Goal: Task Accomplishment & Management: Manage account settings

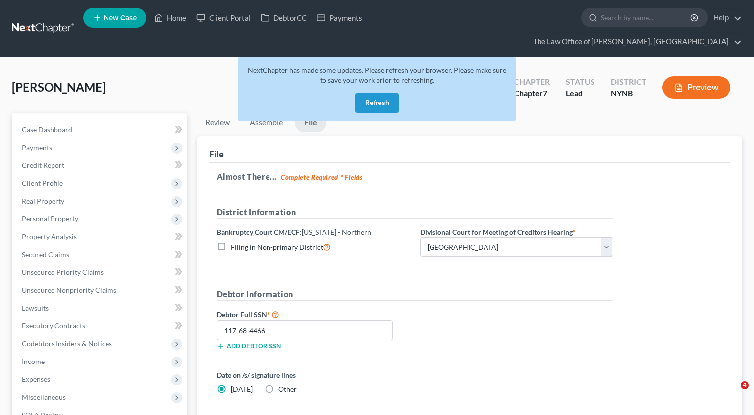
select select "0"
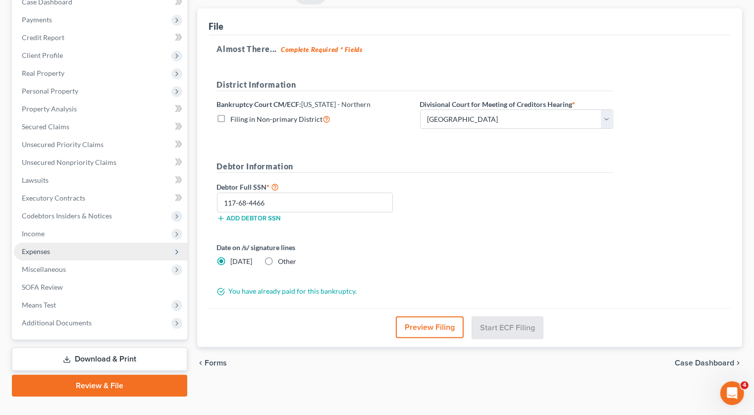
click at [84, 243] on span "Expenses" at bounding box center [100, 252] width 173 height 18
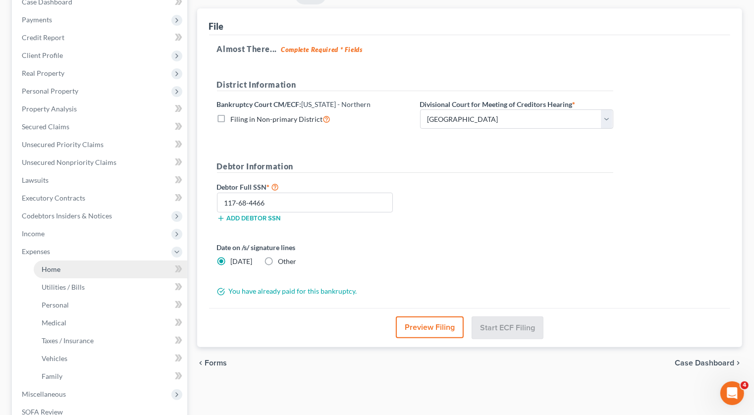
click at [75, 260] on link "Home" at bounding box center [110, 269] width 153 height 18
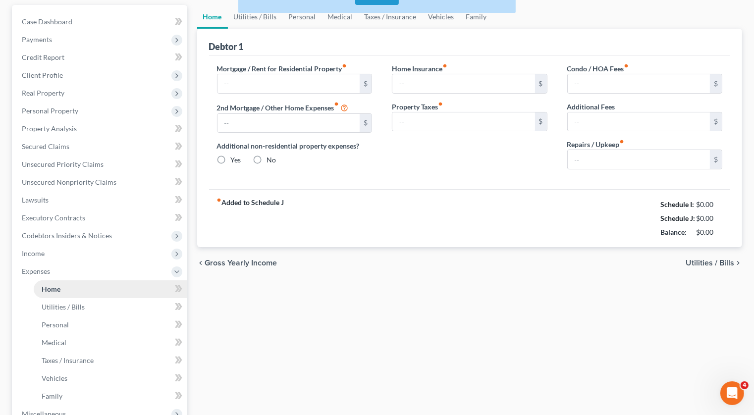
type input "500.00"
type input "0.00"
radio input "true"
type input "0.00"
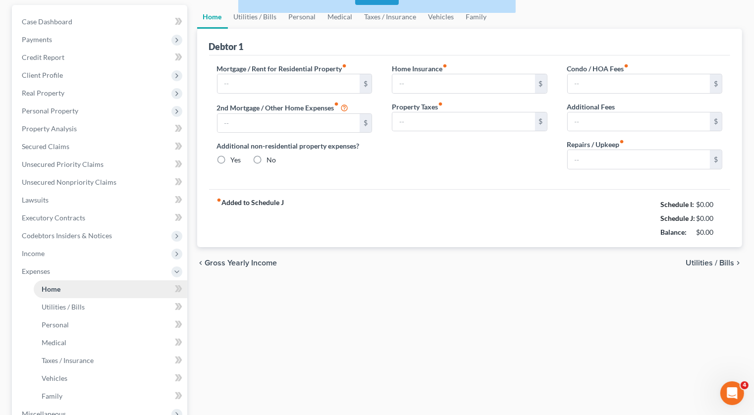
type input "0.00"
type input "50.00"
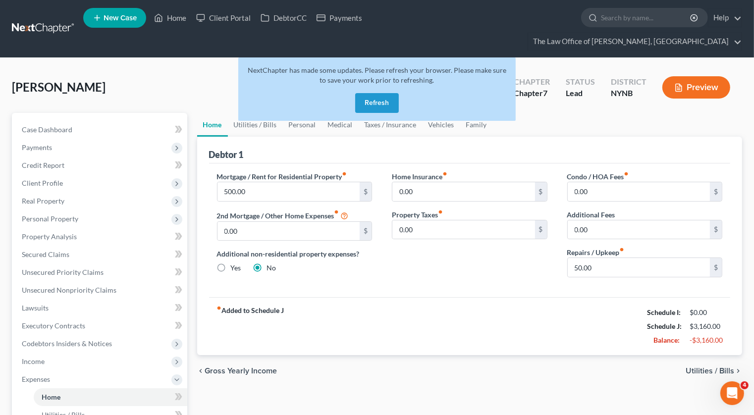
click at [380, 93] on button "Refresh" at bounding box center [377, 103] width 44 height 20
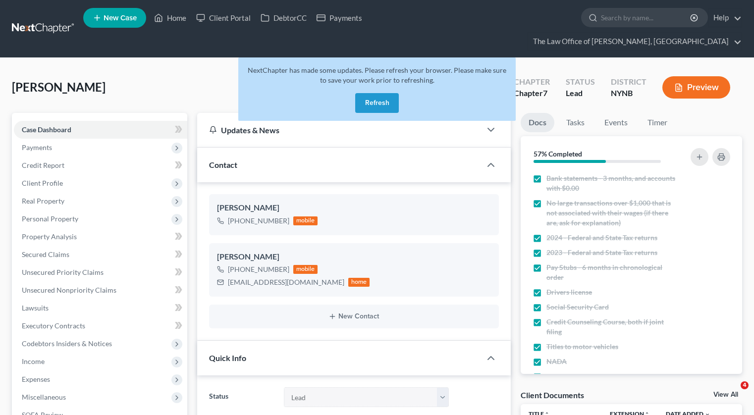
select select "10"
select select "0"
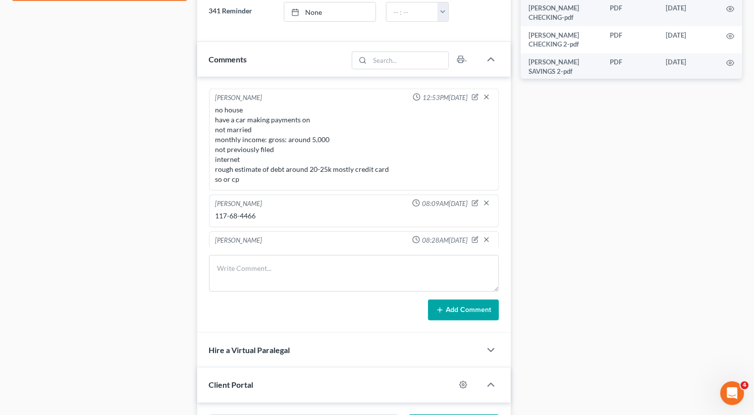
scroll to position [549, 0]
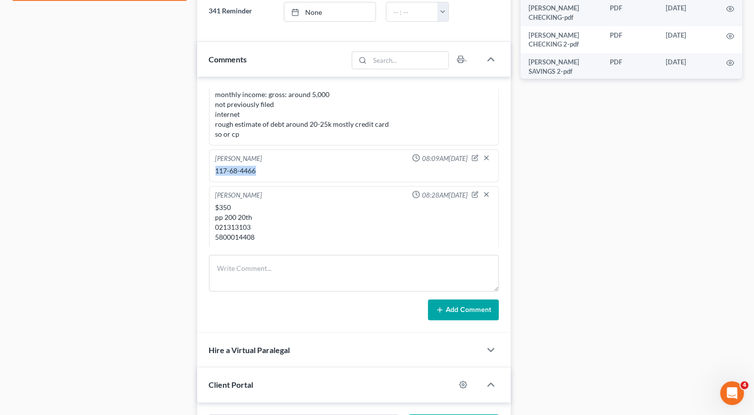
drag, startPoint x: 263, startPoint y: 149, endPoint x: 210, endPoint y: 150, distance: 52.5
click at [210, 150] on div "Christiaan VanNiekerk 08:09AM, 08/04/2025 117-68-4466" at bounding box center [354, 166] width 290 height 33
copy div "117-68-4466"
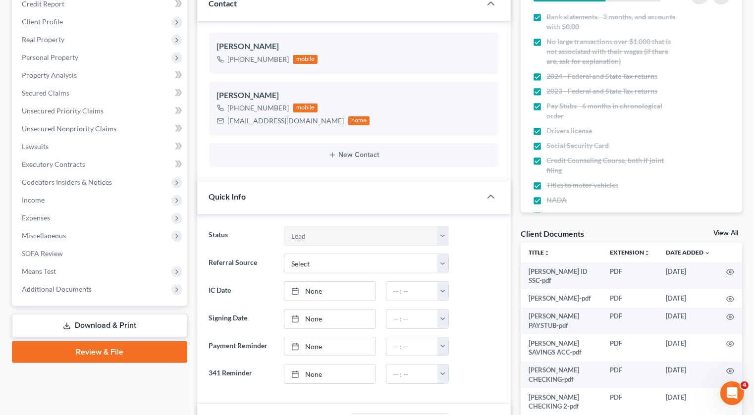
scroll to position [135, 0]
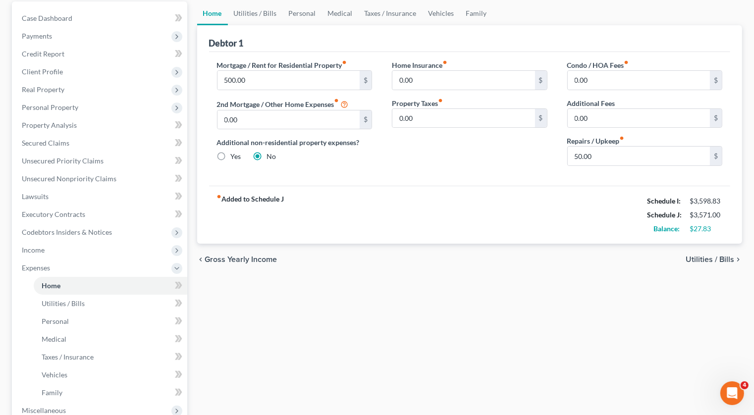
scroll to position [253, 0]
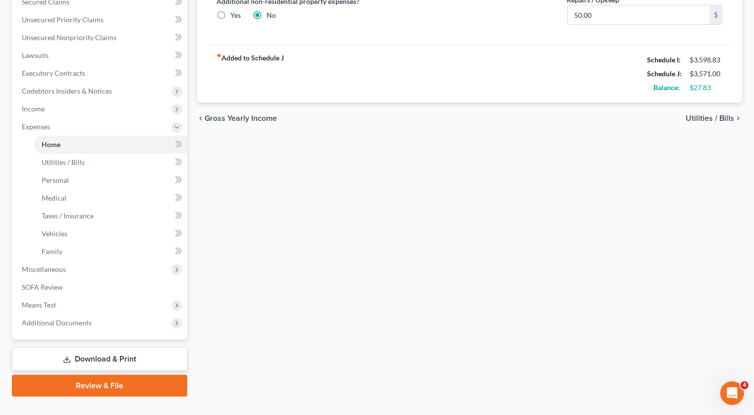
click at [117, 375] on link "Review & File" at bounding box center [99, 386] width 175 height 22
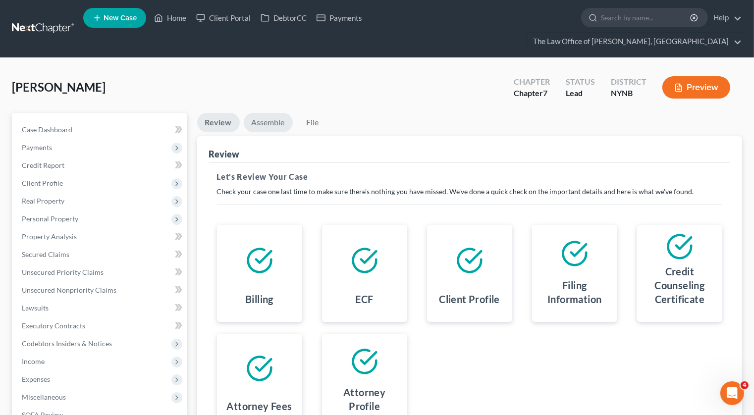
click at [252, 113] on link "Assemble" at bounding box center [268, 122] width 49 height 19
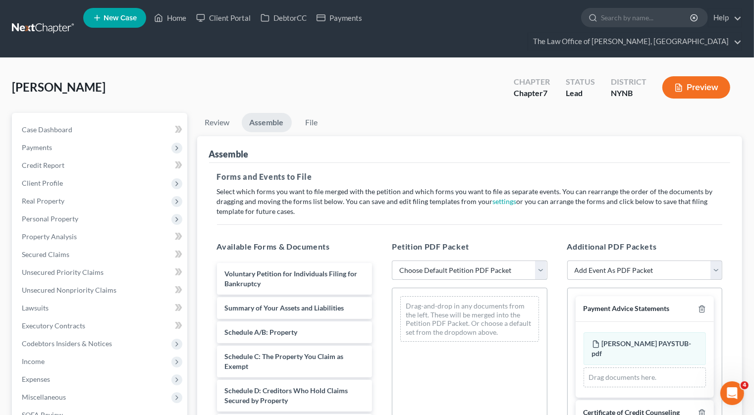
click at [406, 260] on select "Choose Default Petition PDF Packet Complete Bankruptcy Petition (all forms and …" at bounding box center [469, 270] width 155 height 20
select select "0"
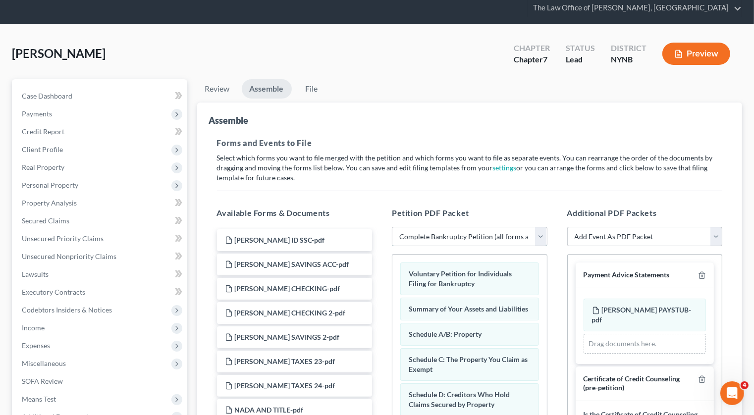
scroll to position [9, 0]
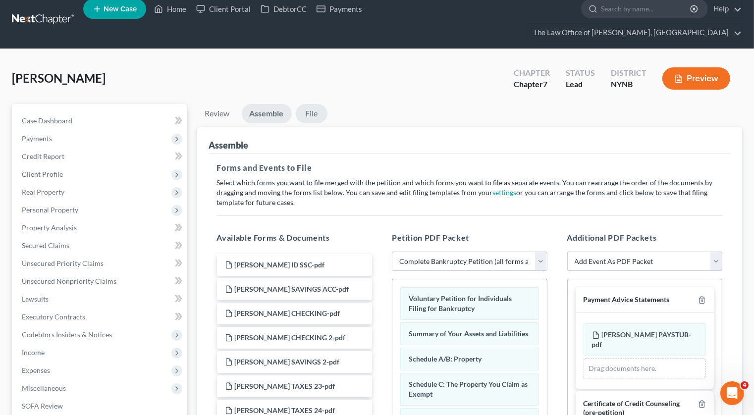
click at [312, 104] on link "File" at bounding box center [312, 113] width 32 height 19
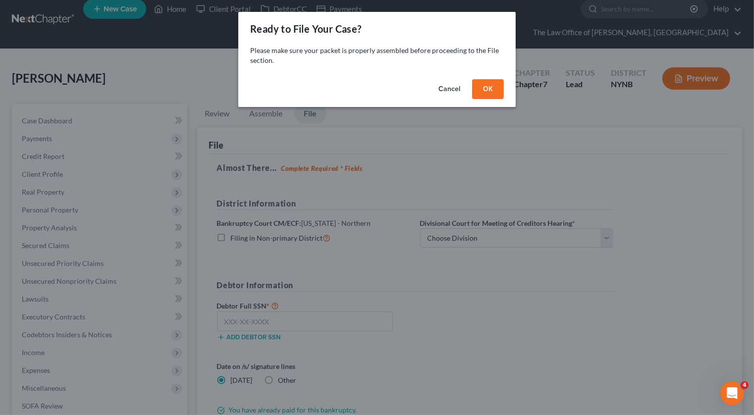
click at [486, 97] on button "OK" at bounding box center [488, 89] width 32 height 20
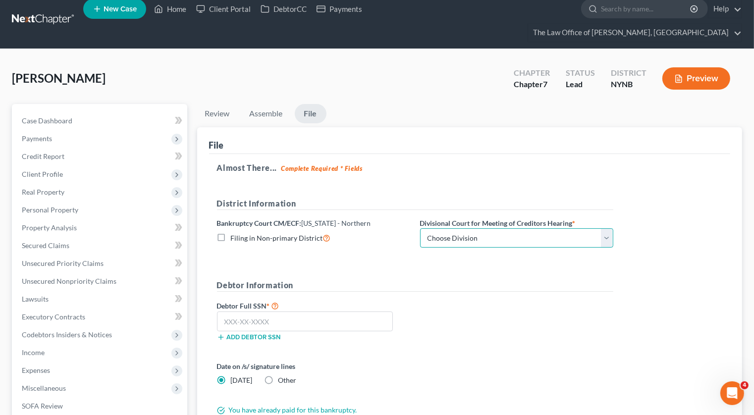
click at [455, 228] on select "Choose Division Albany Poughkeepsie Syracuse Utica" at bounding box center [516, 238] width 193 height 20
select select "0"
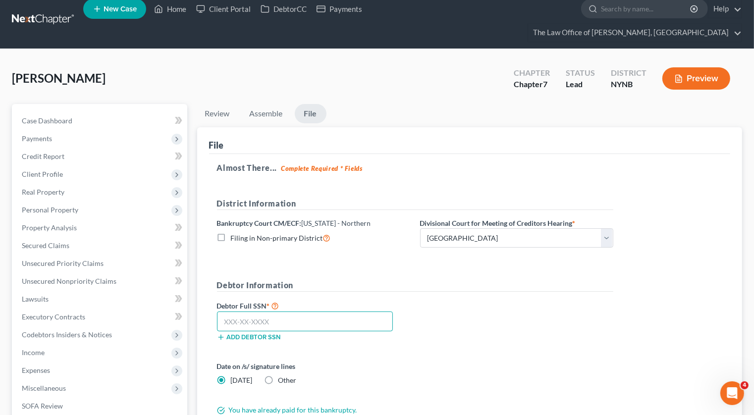
click at [244, 311] on input "text" at bounding box center [305, 321] width 176 height 20
paste input "117-68-4466"
type input "117-68-4466"
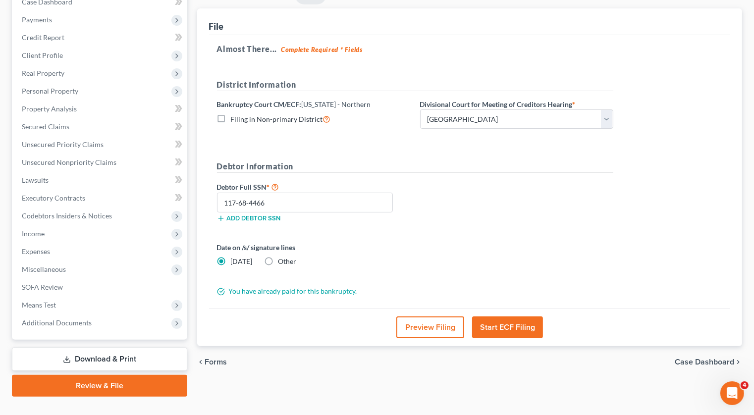
click at [483, 316] on button "Start ECF Filing" at bounding box center [507, 327] width 71 height 22
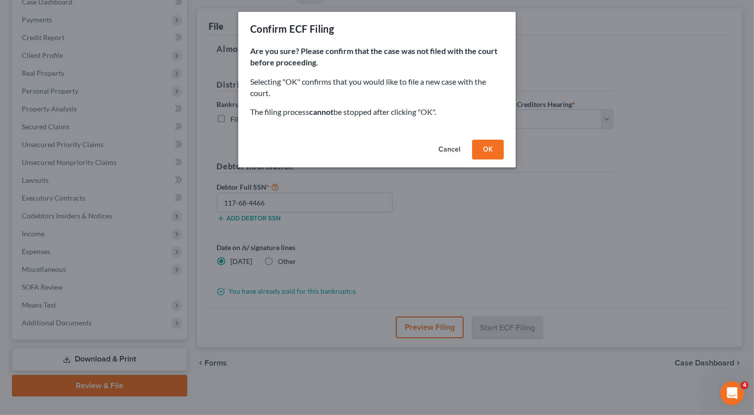
click at [500, 157] on button "OK" at bounding box center [488, 150] width 32 height 20
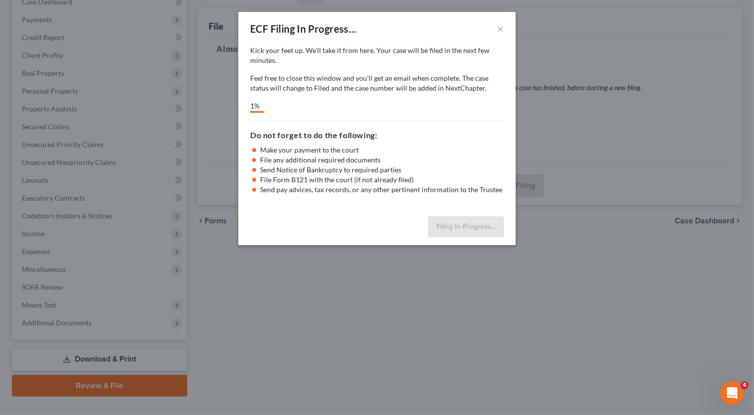
click at [500, 157] on li "File any additional required documents" at bounding box center [382, 160] width 244 height 10
select select "0"
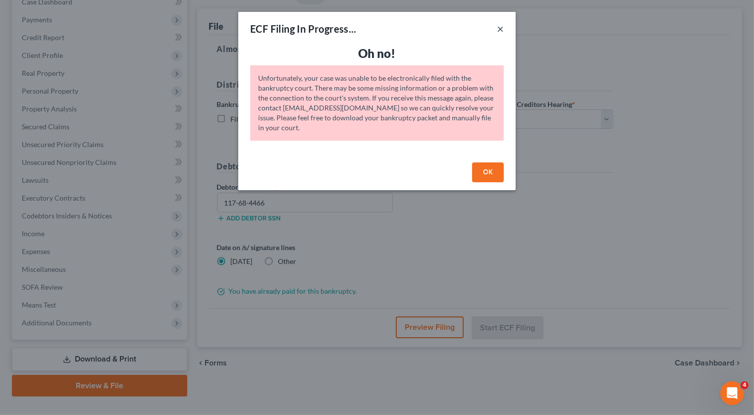
click at [498, 31] on button "×" at bounding box center [500, 29] width 7 height 12
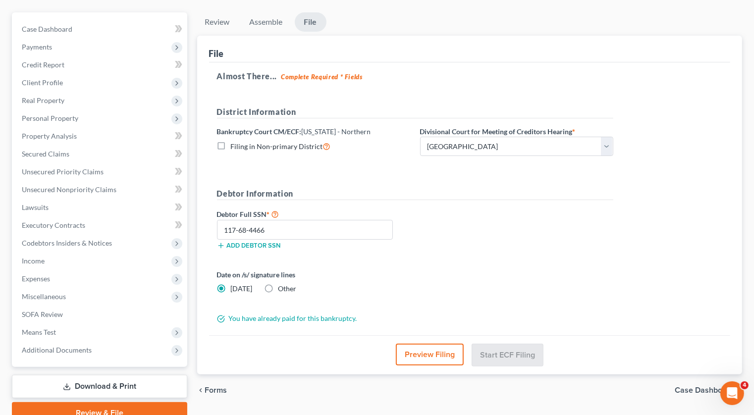
scroll to position [0, 0]
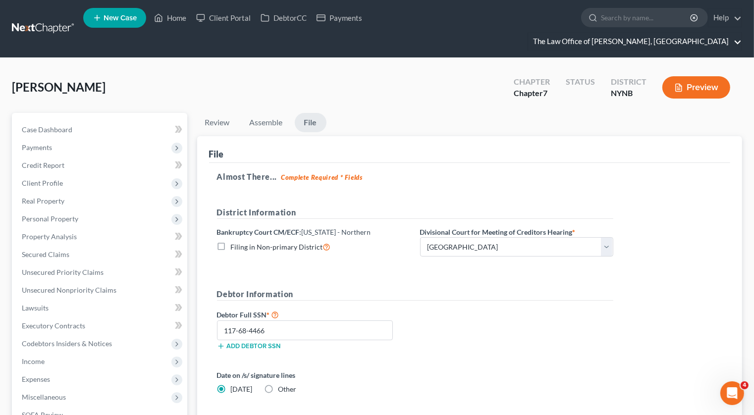
click at [647, 33] on link "The Law Office of [PERSON_NAME], [GEOGRAPHIC_DATA]" at bounding box center [634, 42] width 213 height 18
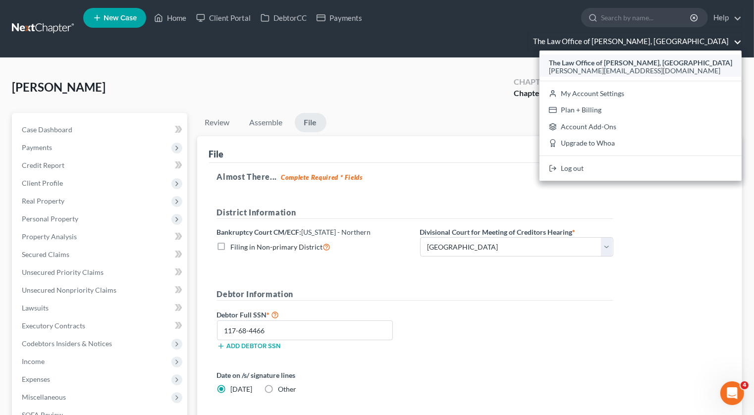
click at [643, 57] on div "The Law Office of [PERSON_NAME], [GEOGRAPHIC_DATA]" at bounding box center [640, 63] width 183 height 12
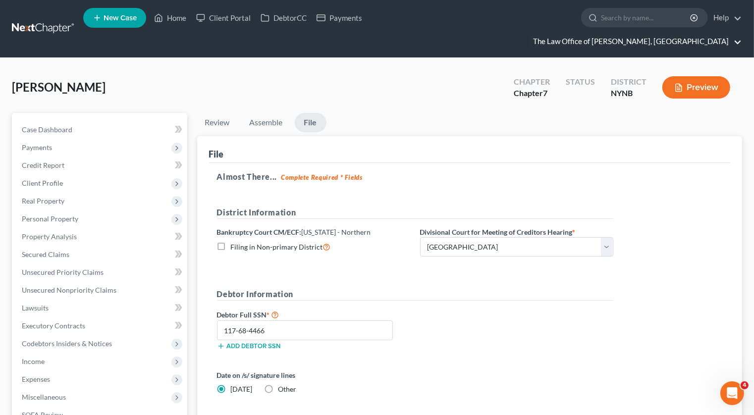
click at [646, 33] on link "The Law Office of [PERSON_NAME], [GEOGRAPHIC_DATA]" at bounding box center [634, 42] width 213 height 18
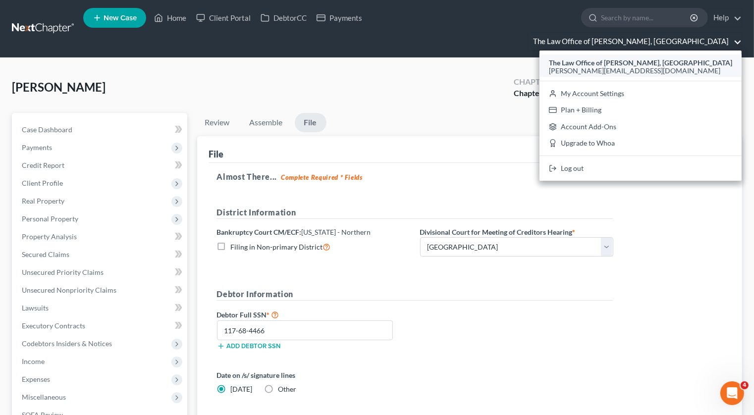
click at [628, 65] on div "[PERSON_NAME][EMAIL_ADDRESS][DOMAIN_NAME]" at bounding box center [640, 71] width 183 height 12
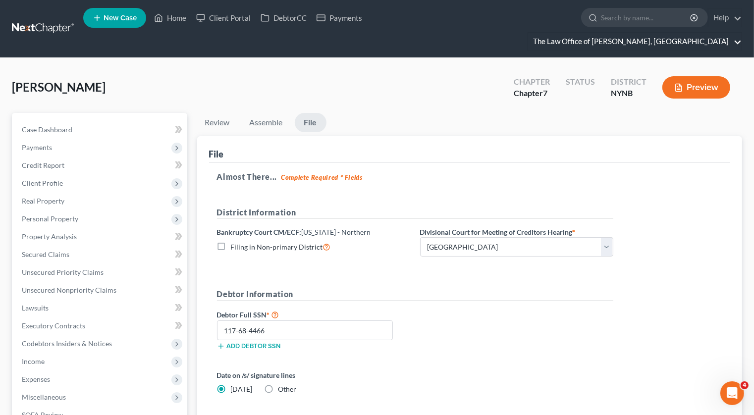
click at [642, 33] on link "The Law Office of [PERSON_NAME], [GEOGRAPHIC_DATA]" at bounding box center [634, 42] width 213 height 18
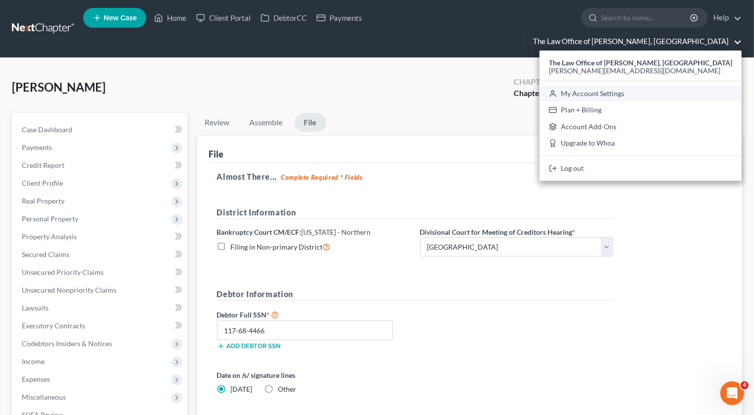
click at [622, 85] on link "My Account Settings" at bounding box center [640, 93] width 202 height 17
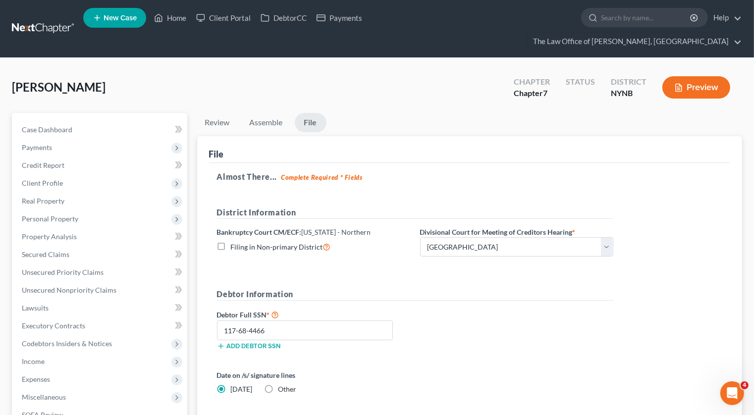
select select "24"
select select "35"
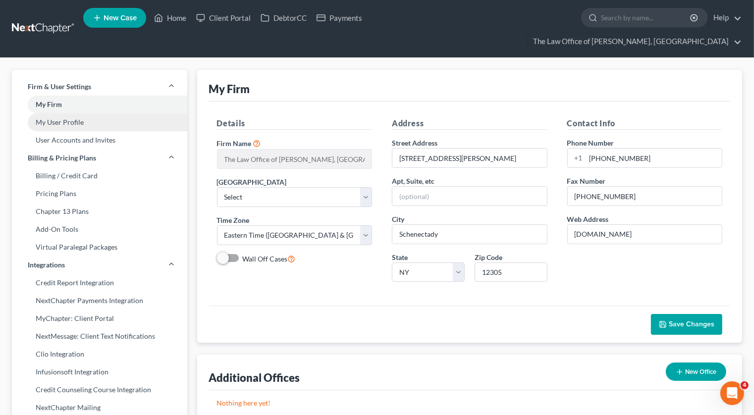
click at [112, 113] on link "My User Profile" at bounding box center [99, 122] width 175 height 18
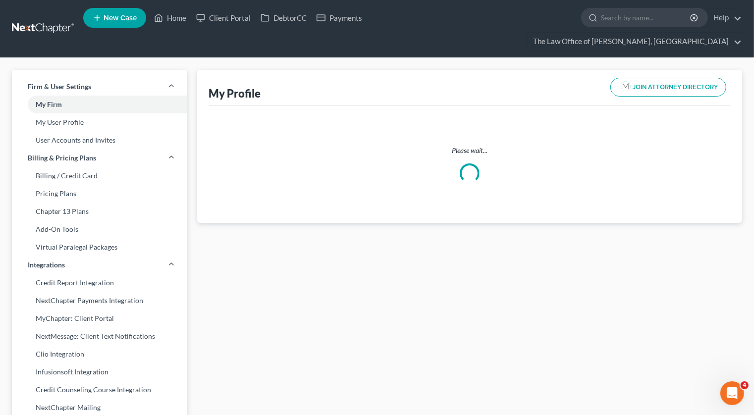
select select "35"
select select "54"
select select "attorney"
select select "0"
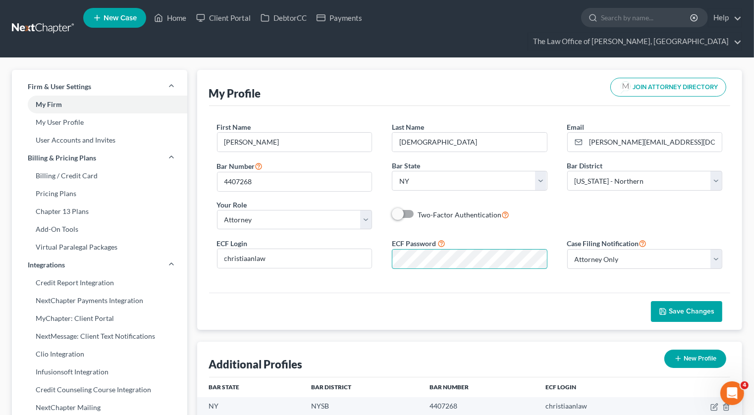
click at [386, 241] on div "ECF Password" at bounding box center [469, 253] width 175 height 31
click at [697, 307] on span "Save Changes" at bounding box center [691, 311] width 46 height 8
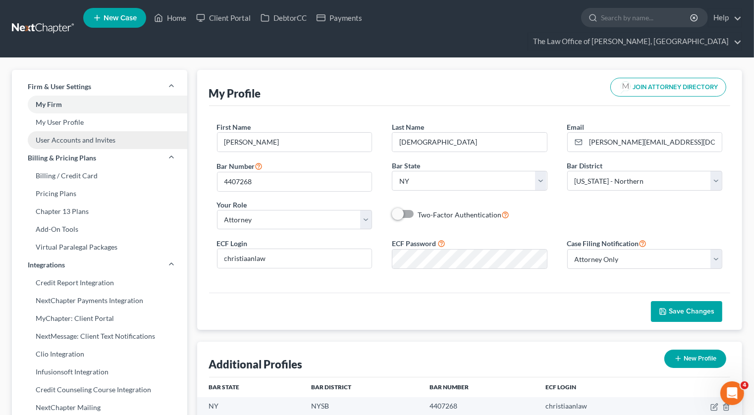
click at [84, 131] on link "User Accounts and Invites" at bounding box center [99, 140] width 175 height 18
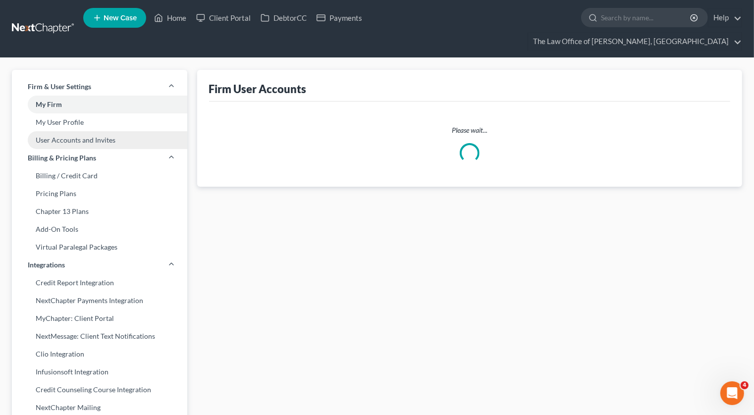
select select "0"
select select "1"
select select "2"
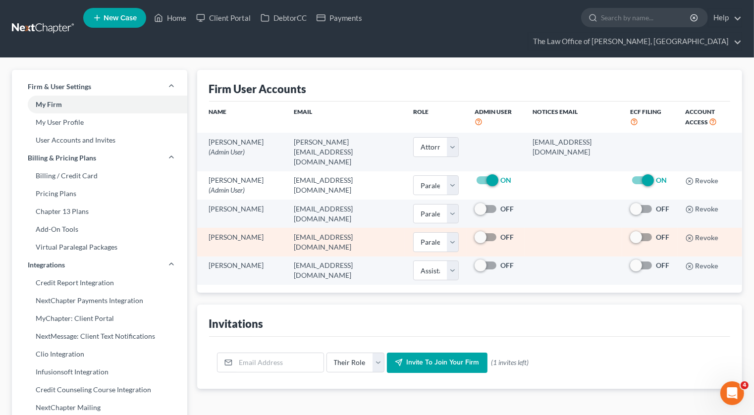
click at [264, 228] on td "[PERSON_NAME]" at bounding box center [241, 242] width 89 height 28
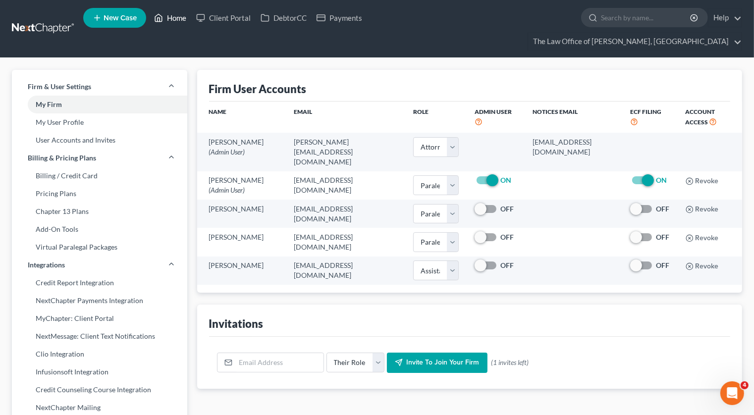
click at [175, 25] on link "Home" at bounding box center [170, 18] width 42 height 18
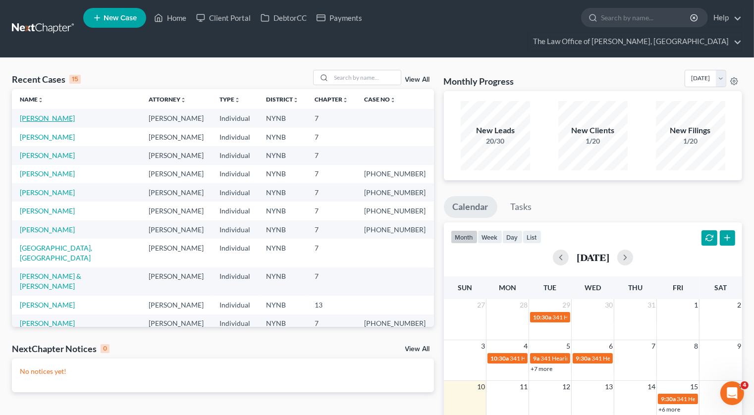
click at [49, 114] on link "Riley, Shannon" at bounding box center [47, 118] width 55 height 8
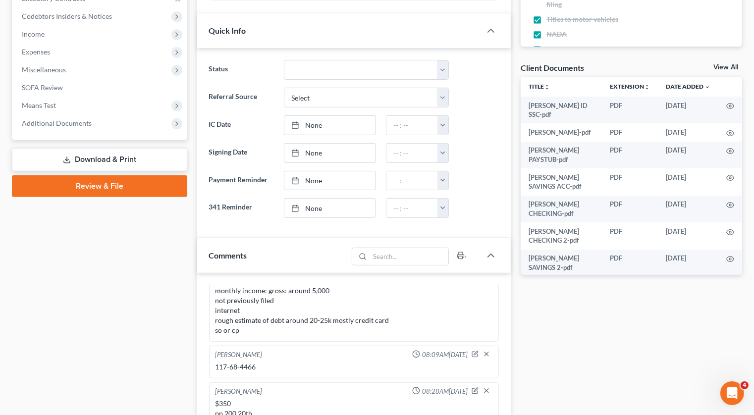
scroll to position [329, 0]
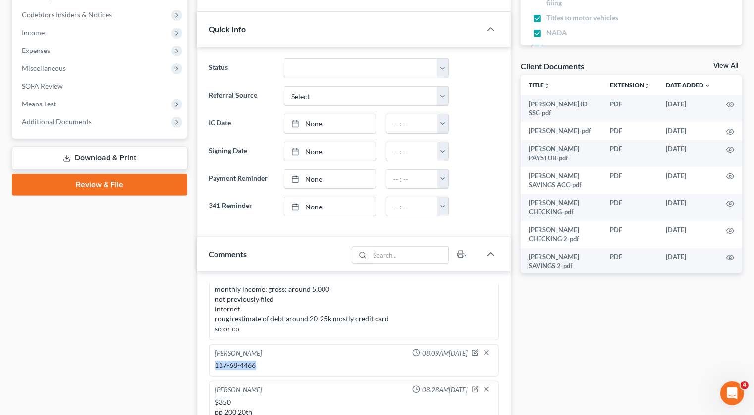
drag, startPoint x: 262, startPoint y: 342, endPoint x: 211, endPoint y: 340, distance: 51.0
click at [211, 344] on div "Christiaan VanNiekerk 08:09AM, 08/04/2025 117-68-4466" at bounding box center [354, 360] width 290 height 33
copy div "117-68-4466"
click at [89, 173] on link "Review & File" at bounding box center [99, 184] width 175 height 22
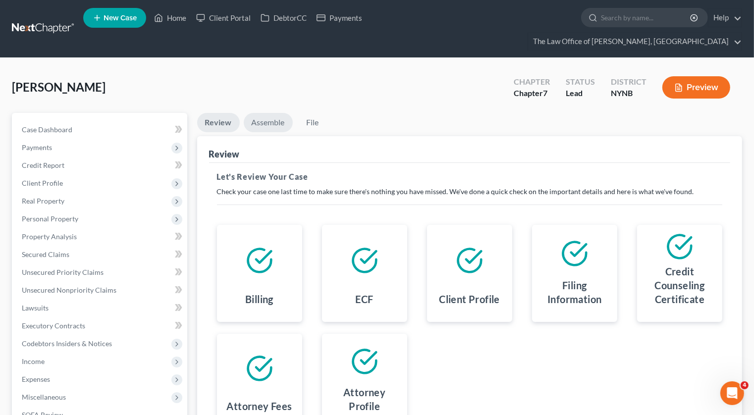
click at [272, 113] on link "Assemble" at bounding box center [268, 122] width 49 height 19
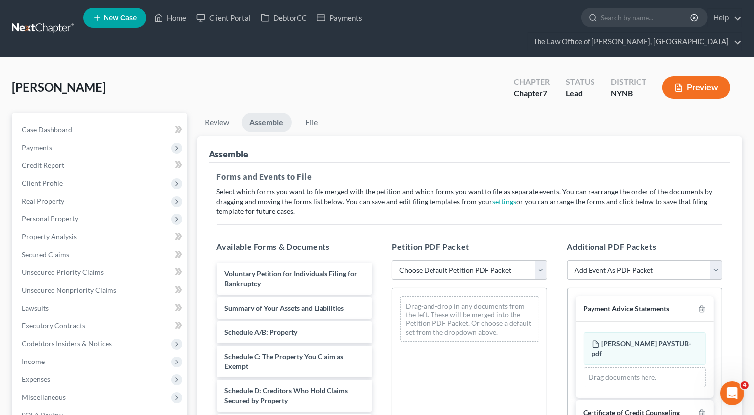
click at [411, 260] on select "Choose Default Petition PDF Packet Complete Bankruptcy Petition (all forms and …" at bounding box center [469, 270] width 155 height 20
select select "0"
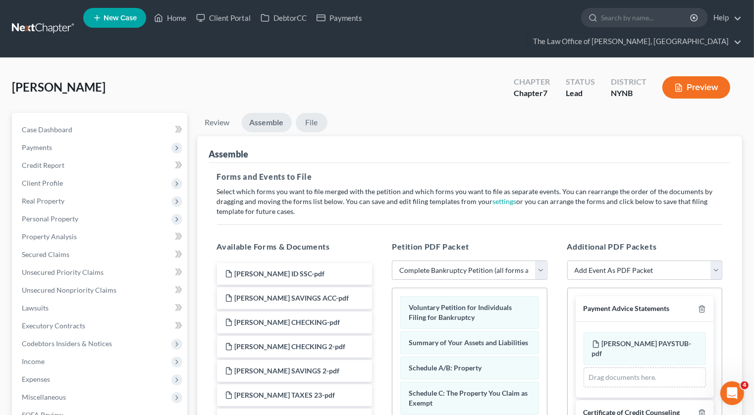
click at [313, 113] on link "File" at bounding box center [312, 122] width 32 height 19
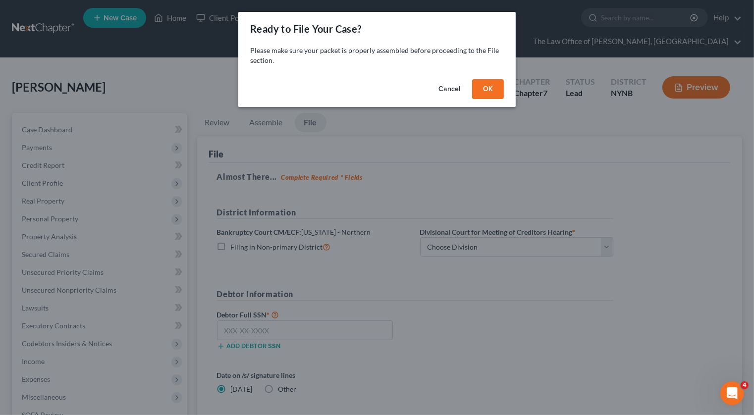
click at [484, 93] on button "OK" at bounding box center [488, 89] width 32 height 20
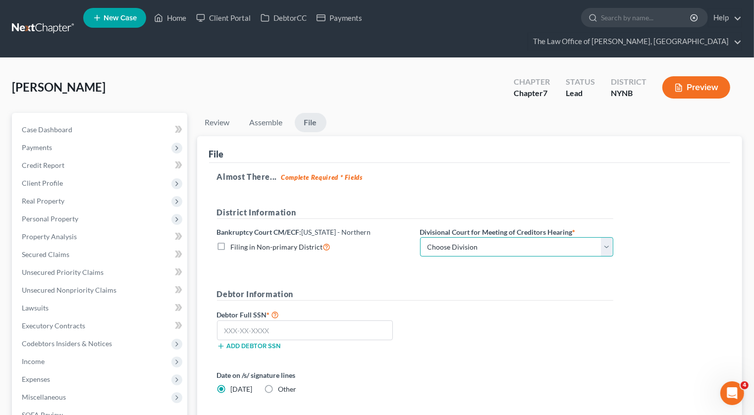
click at [448, 237] on select "Choose Division Albany Poughkeepsie Syracuse Utica" at bounding box center [516, 247] width 193 height 20
select select "0"
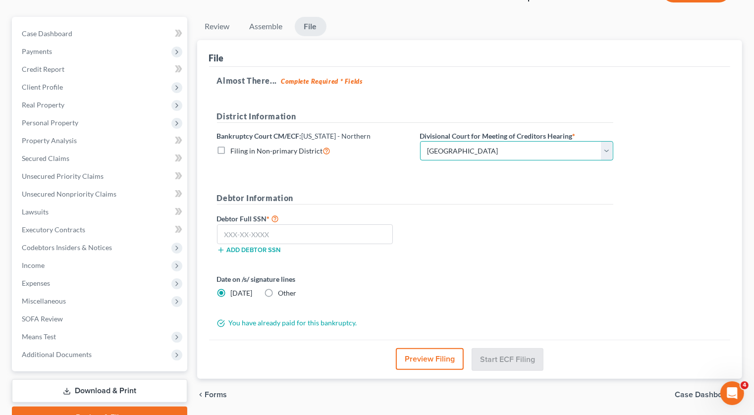
scroll to position [128, 0]
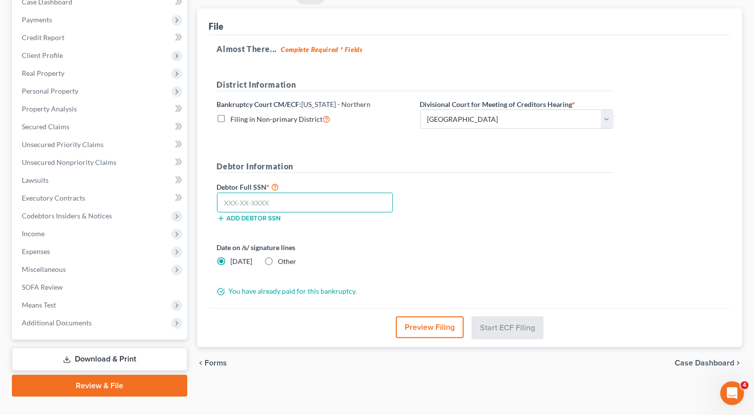
click at [234, 193] on input "text" at bounding box center [305, 203] width 176 height 20
paste input "117-68-4466"
type input "117-68-4466"
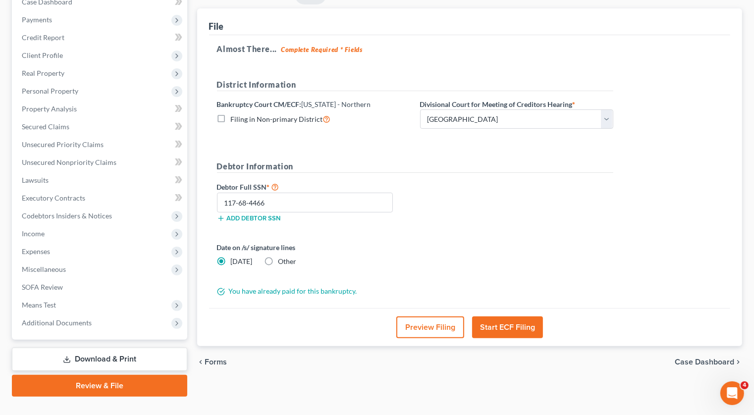
click at [489, 316] on button "Start ECF Filing" at bounding box center [507, 327] width 71 height 22
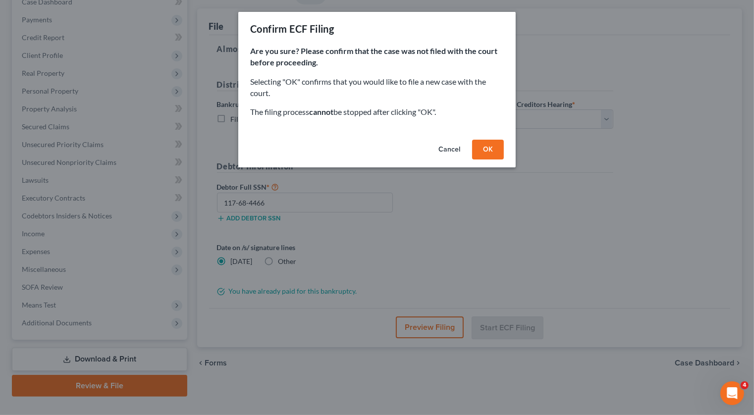
click at [491, 155] on button "OK" at bounding box center [488, 150] width 32 height 20
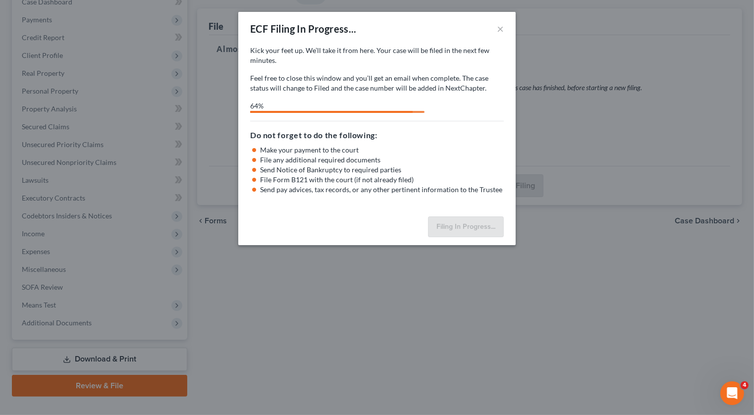
select select "0"
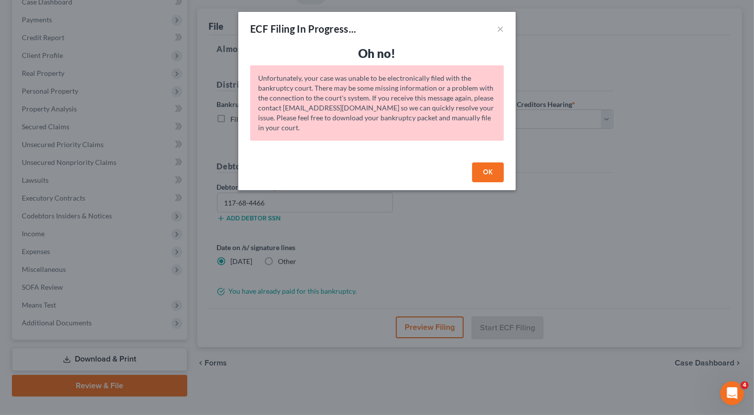
click at [490, 176] on button "OK" at bounding box center [488, 172] width 32 height 20
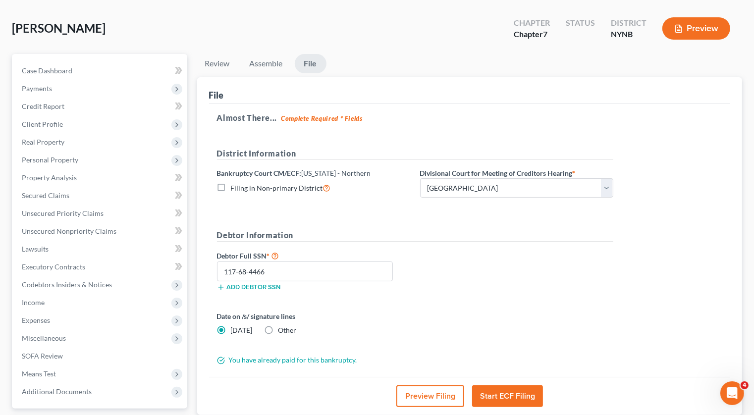
scroll to position [0, 0]
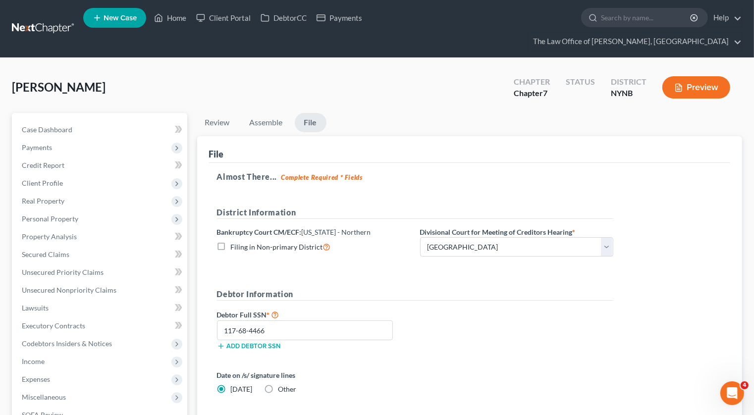
drag, startPoint x: 94, startPoint y: 72, endPoint x: 10, endPoint y: 68, distance: 83.7
click at [10, 68] on div "Riley, Shannon Upgraded Chapter Chapter 7 Status District NYNB Preview Petition…" at bounding box center [377, 301] width 754 height 486
copy span "Riley, Shannon"
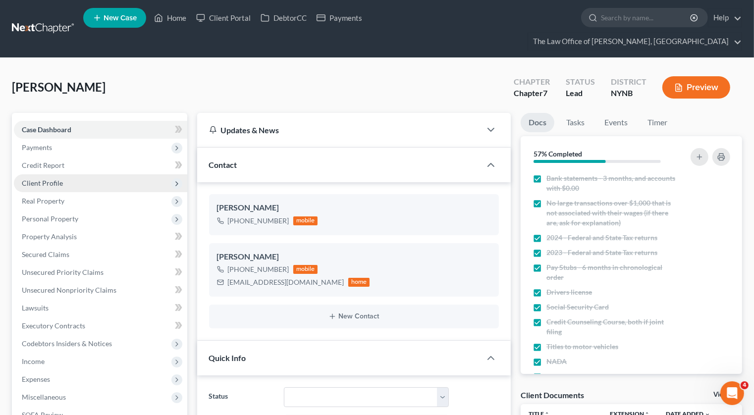
click at [65, 174] on span "Client Profile" at bounding box center [100, 183] width 173 height 18
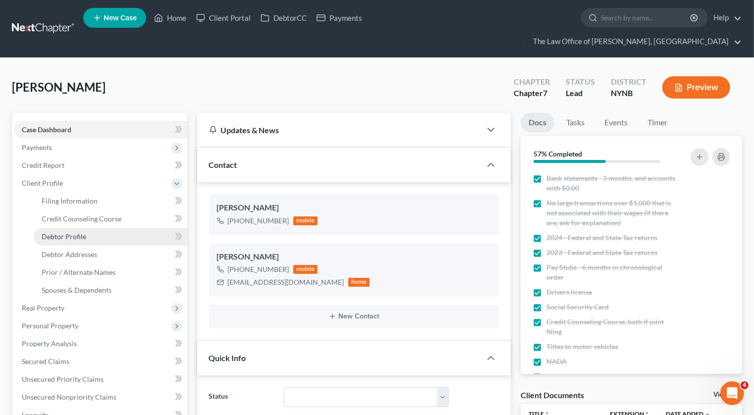
click at [61, 232] on span "Debtor Profile" at bounding box center [64, 236] width 45 height 8
select select "0"
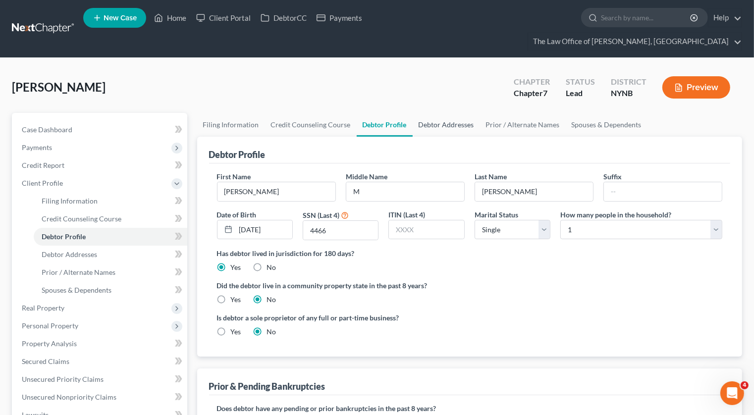
click at [449, 113] on link "Debtor Addresses" at bounding box center [445, 125] width 67 height 24
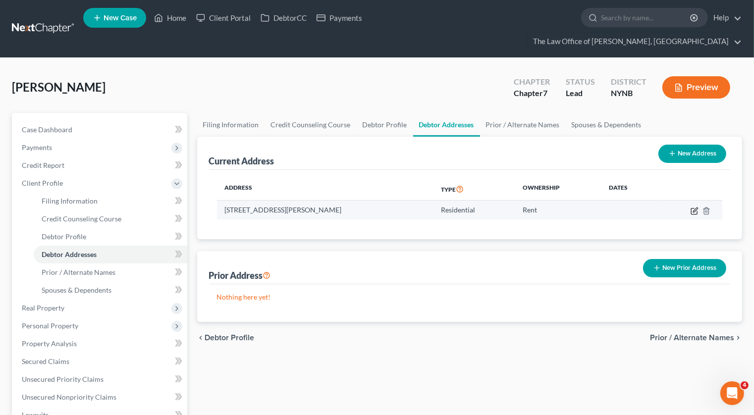
click at [697, 207] on icon "button" at bounding box center [694, 211] width 8 height 8
select select "35"
select select "0"
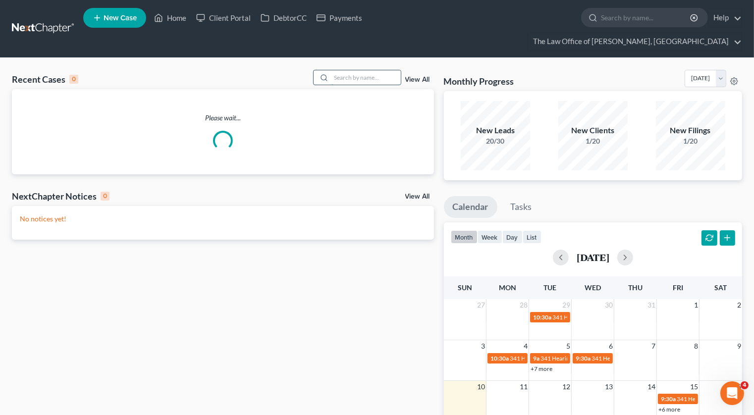
click at [365, 70] on input "search" at bounding box center [365, 77] width 69 height 14
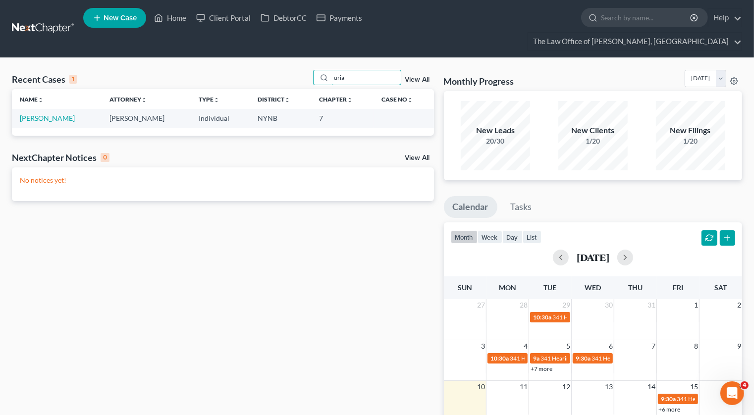
type input "uria"
click at [37, 114] on link "[PERSON_NAME]" at bounding box center [47, 118] width 55 height 8
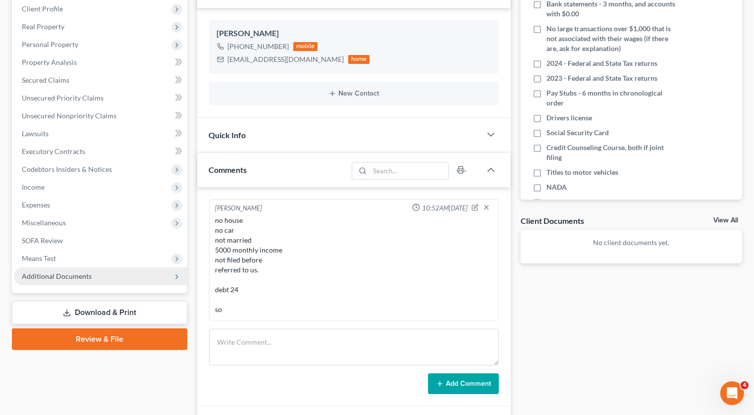
scroll to position [549, 0]
click at [71, 272] on span "Additional Documents" at bounding box center [57, 276] width 70 height 8
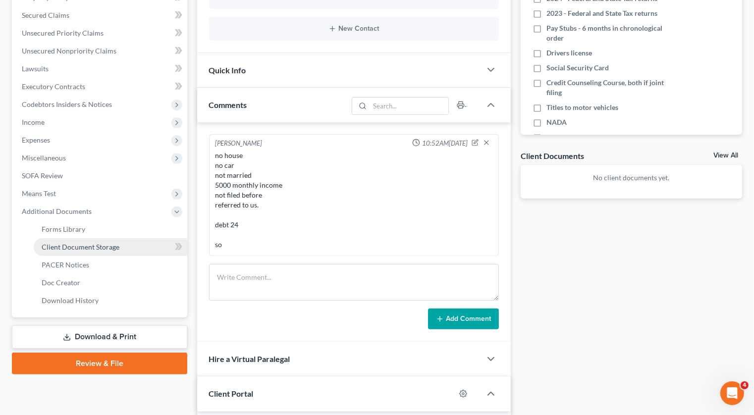
click at [86, 238] on link "Client Document Storage" at bounding box center [110, 247] width 153 height 18
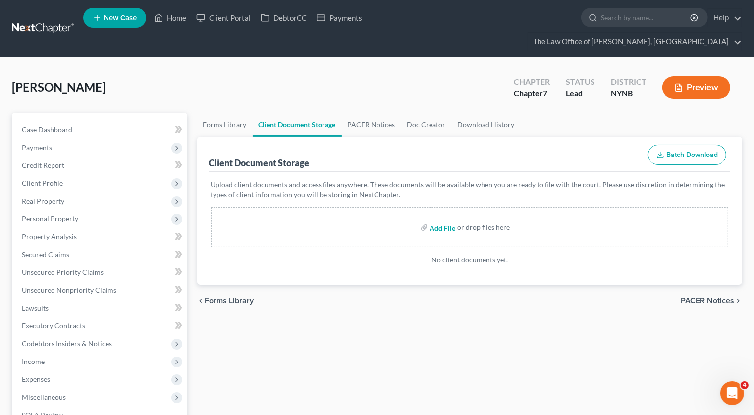
click at [440, 218] on input "file" at bounding box center [441, 227] width 24 height 18
type input "C:\fakepath\Uriah John 2024 Tax Return.pdf"
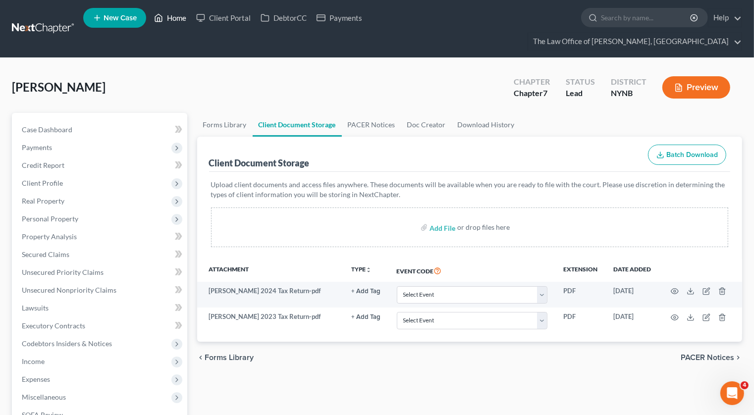
click at [174, 19] on link "Home" at bounding box center [170, 18] width 42 height 18
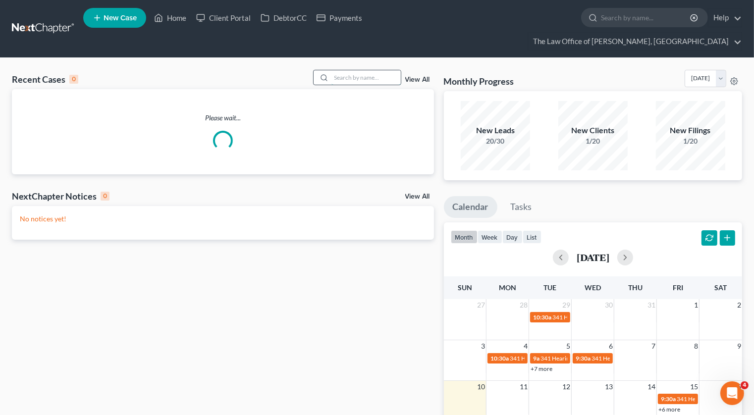
click at [368, 70] on input "search" at bounding box center [365, 77] width 69 height 14
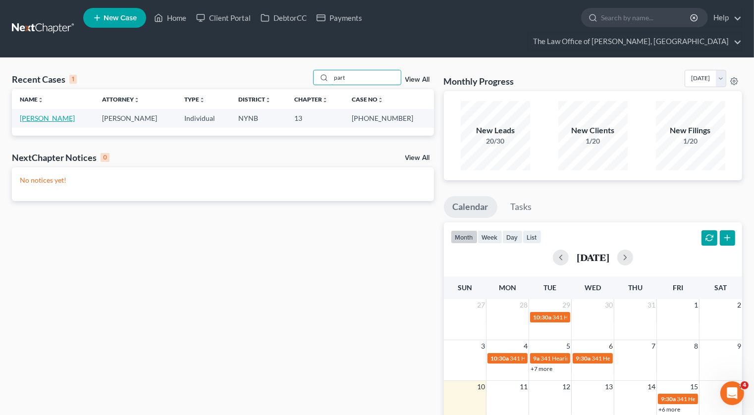
type input "part"
click at [52, 114] on link "Partridge, Mark" at bounding box center [47, 118] width 55 height 8
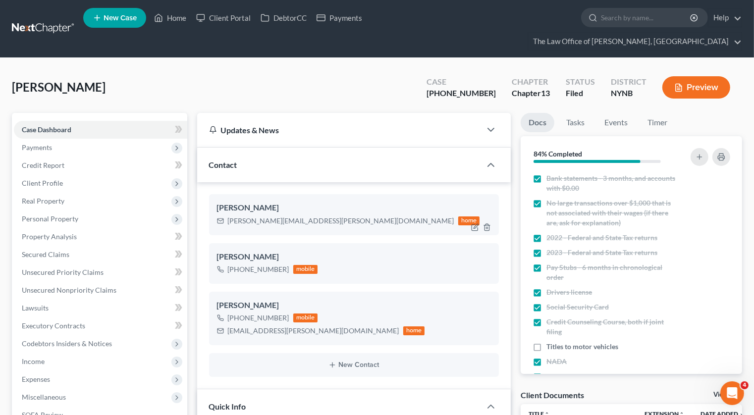
scroll to position [513, 0]
click at [273, 216] on div "Mark.partridge@outlook.com" at bounding box center [341, 221] width 226 height 10
copy div "Mark.partridge@outlook.com"
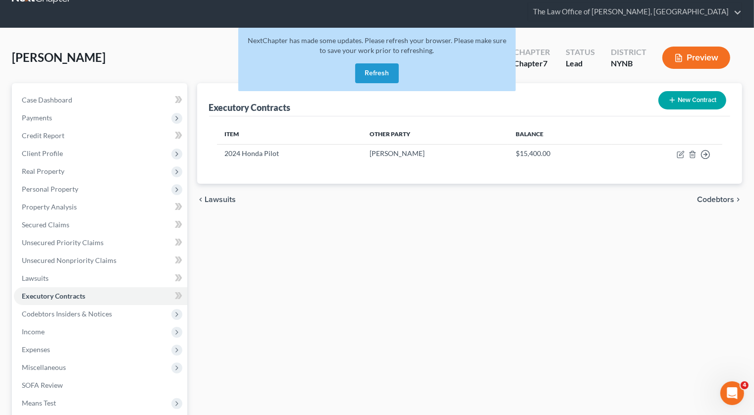
click at [375, 63] on button "Refresh" at bounding box center [377, 73] width 44 height 20
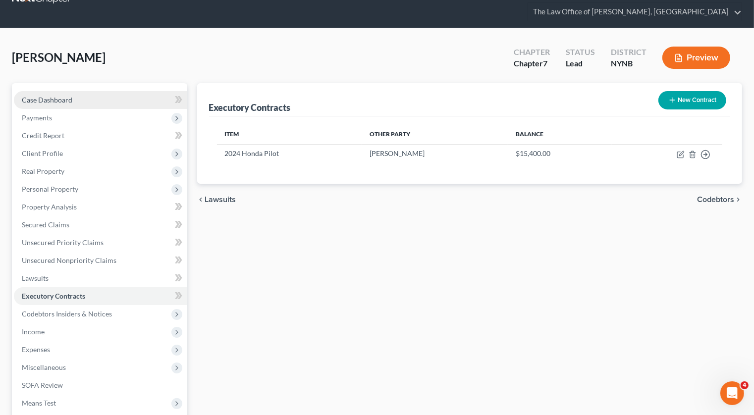
click at [76, 91] on link "Case Dashboard" at bounding box center [100, 100] width 173 height 18
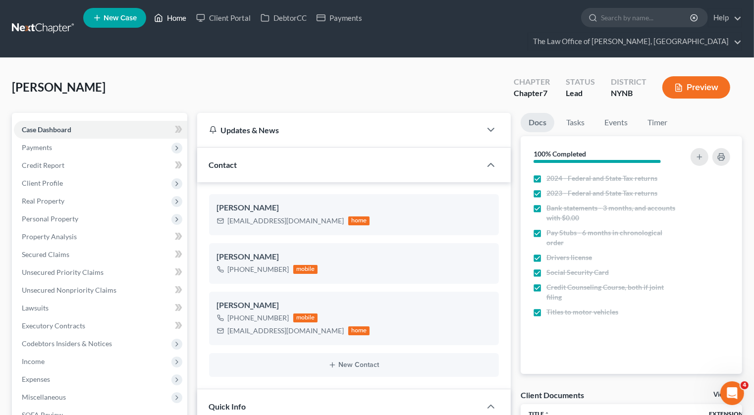
scroll to position [172, 0]
click at [173, 26] on link "Home" at bounding box center [170, 18] width 42 height 18
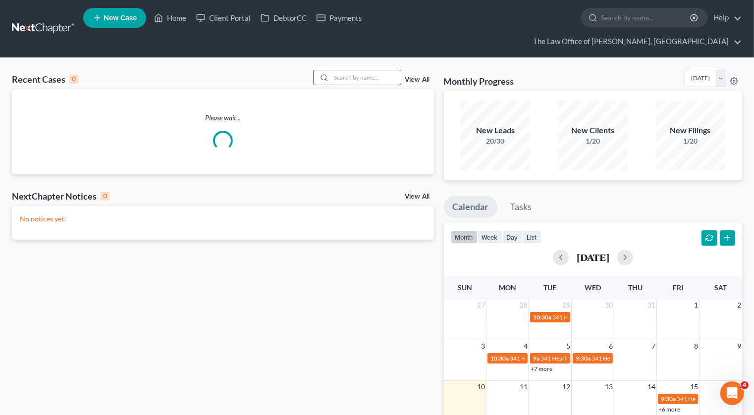
click at [356, 70] on input "search" at bounding box center [365, 77] width 69 height 14
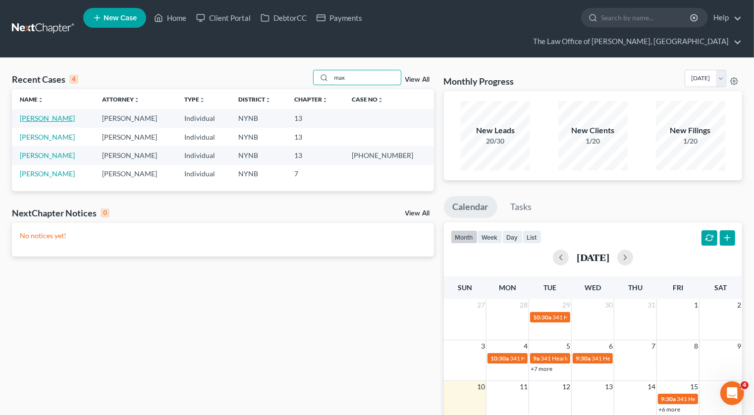
type input "max"
click at [45, 114] on link "[PERSON_NAME]" at bounding box center [47, 118] width 55 height 8
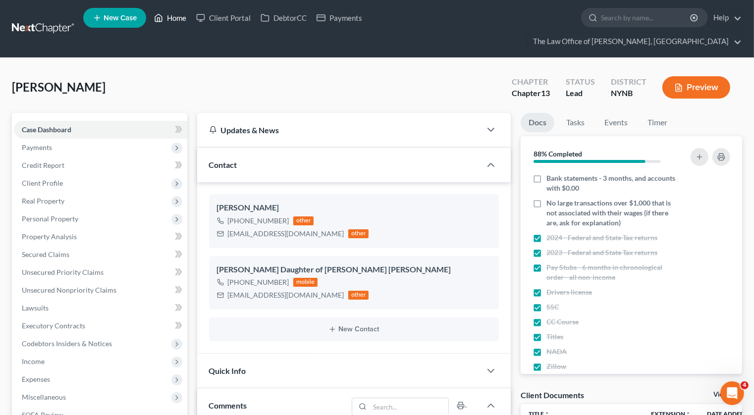
click at [177, 19] on link "Home" at bounding box center [170, 18] width 42 height 18
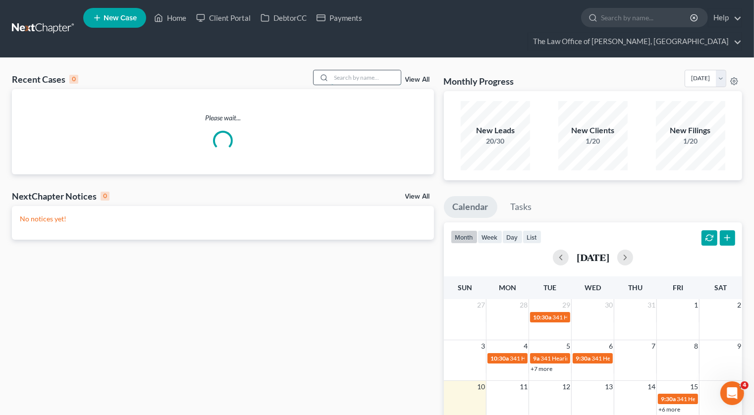
click at [343, 70] on input "search" at bounding box center [365, 77] width 69 height 14
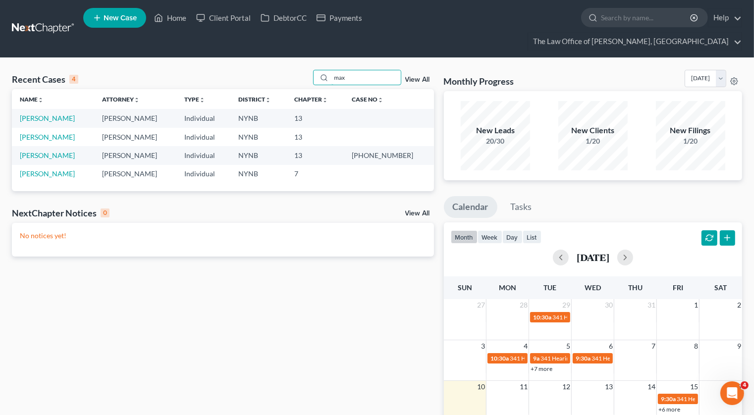
type input "max"
click at [55, 133] on link "[PERSON_NAME]" at bounding box center [47, 137] width 55 height 8
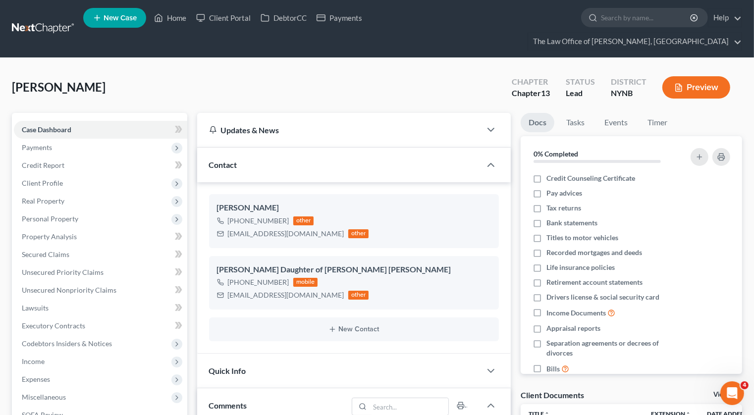
scroll to position [5, 0]
click at [45, 192] on span "Real Property" at bounding box center [100, 201] width 173 height 18
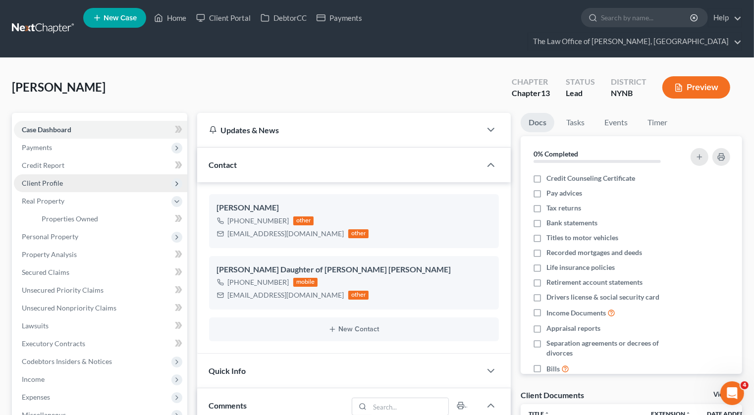
click at [49, 179] on span "Client Profile" at bounding box center [42, 183] width 41 height 8
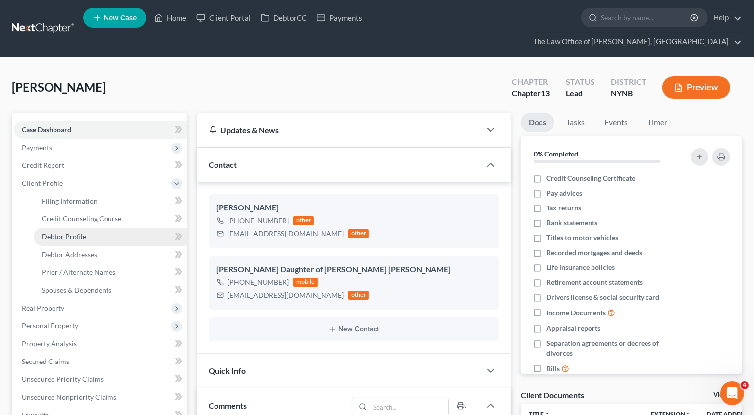
click at [62, 228] on link "Debtor Profile" at bounding box center [110, 237] width 153 height 18
select select "4"
select select "0"
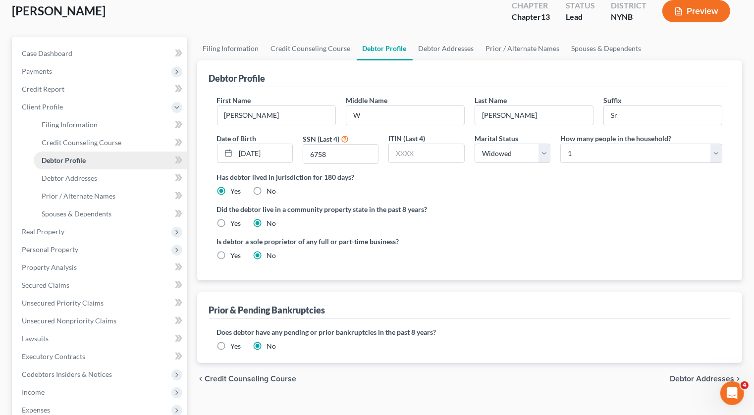
scroll to position [253, 0]
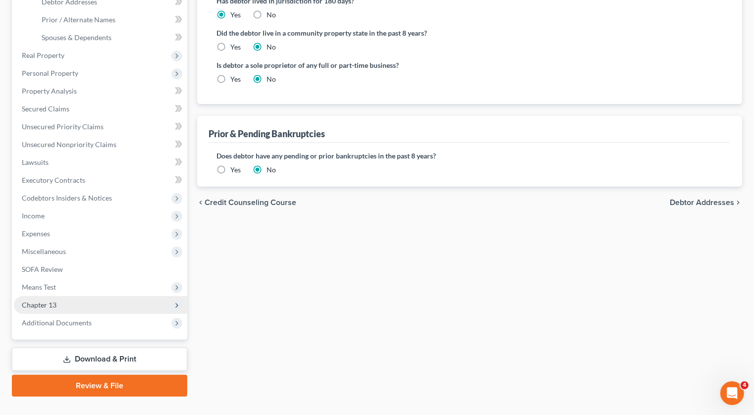
click at [50, 301] on span "Chapter 13" at bounding box center [39, 305] width 35 height 8
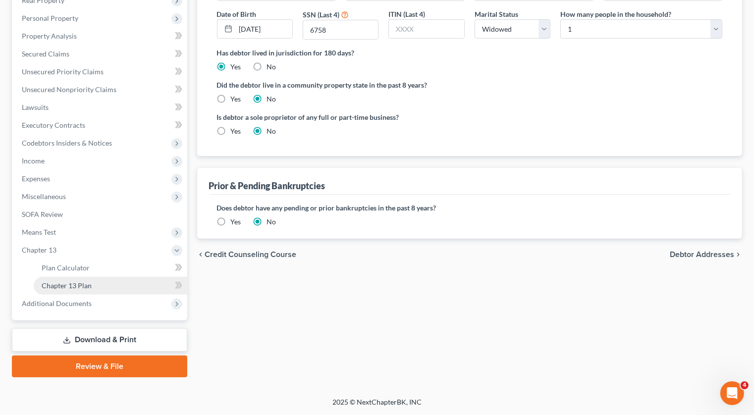
scroll to position [181, 0]
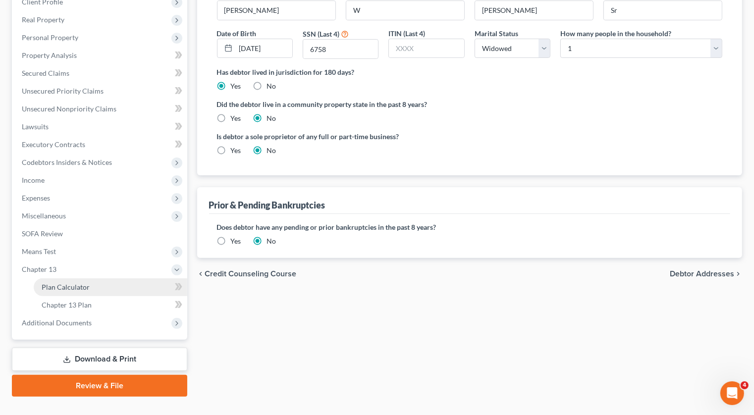
click at [66, 283] on span "Plan Calculator" at bounding box center [66, 287] width 48 height 8
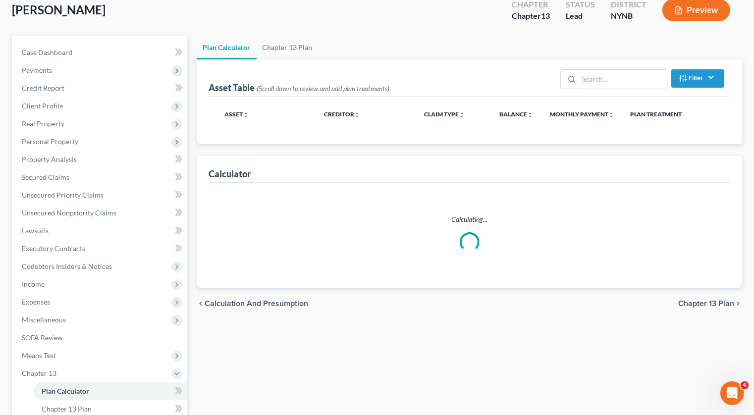
scroll to position [12, 0]
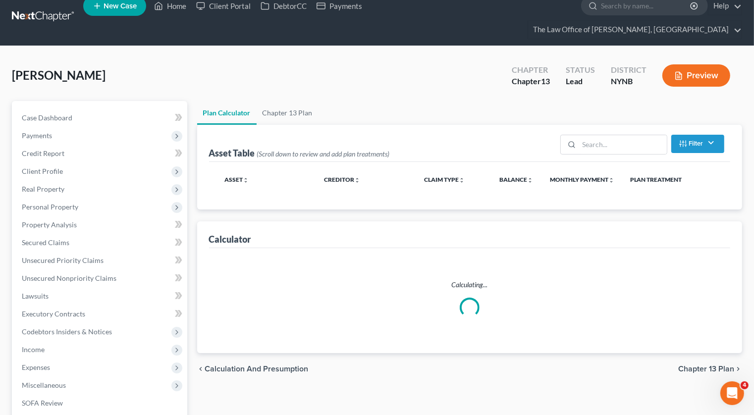
select select "59"
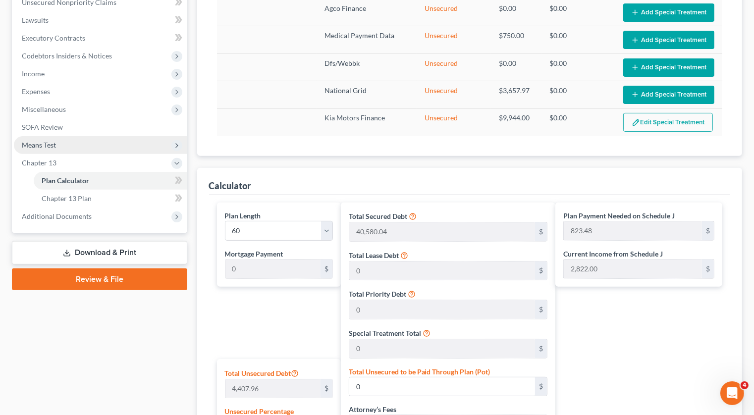
scroll to position [289, 0]
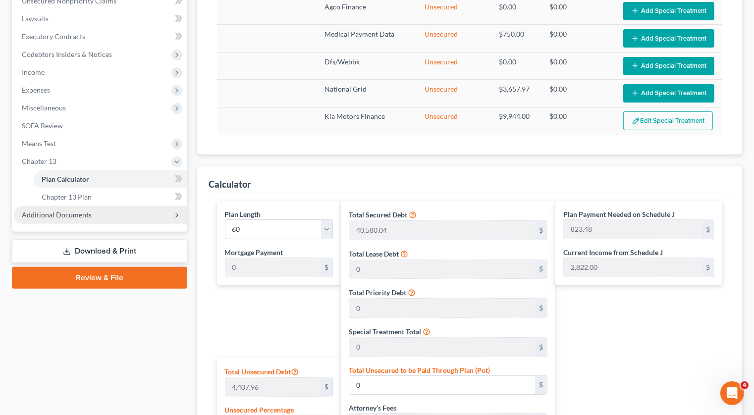
click at [87, 210] on span "Additional Documents" at bounding box center [57, 214] width 70 height 8
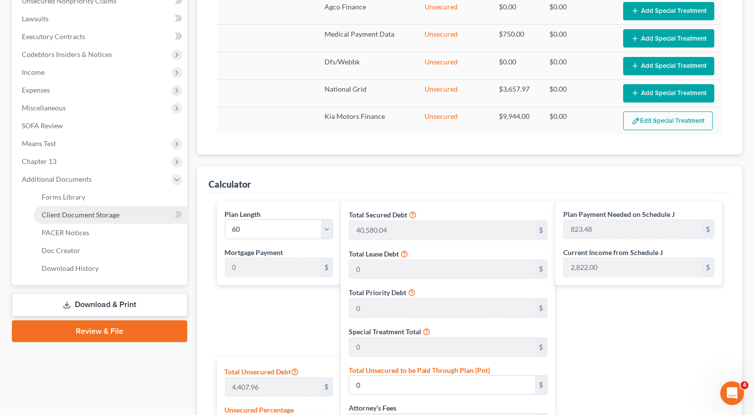
click at [127, 206] on link "Client Document Storage" at bounding box center [110, 215] width 153 height 18
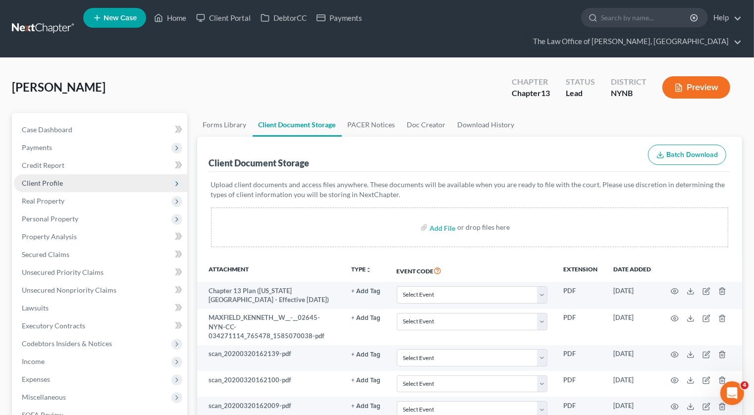
click at [84, 174] on span "Client Profile" at bounding box center [100, 183] width 173 height 18
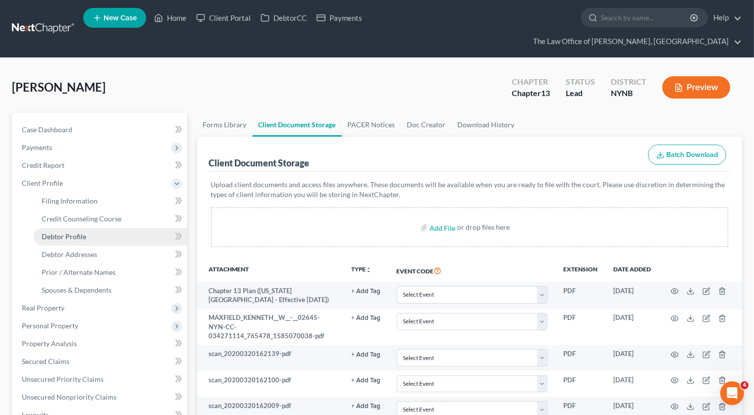
click at [69, 232] on span "Debtor Profile" at bounding box center [64, 236] width 45 height 8
select select "4"
select select "0"
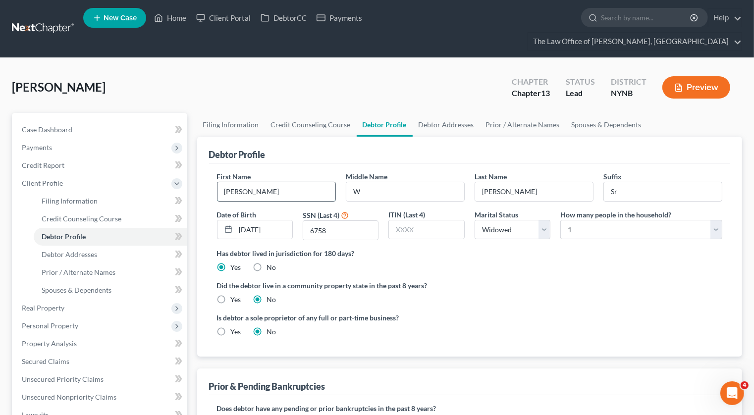
click at [268, 182] on input "Kenneth" at bounding box center [276, 191] width 118 height 19
type input "Kenneth."
click at [111, 192] on link "Filing Information" at bounding box center [110, 201] width 153 height 18
select select "1"
select select "0"
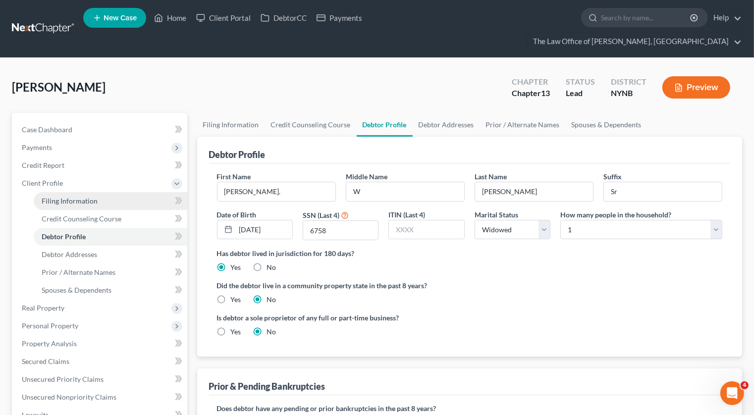
select select "3"
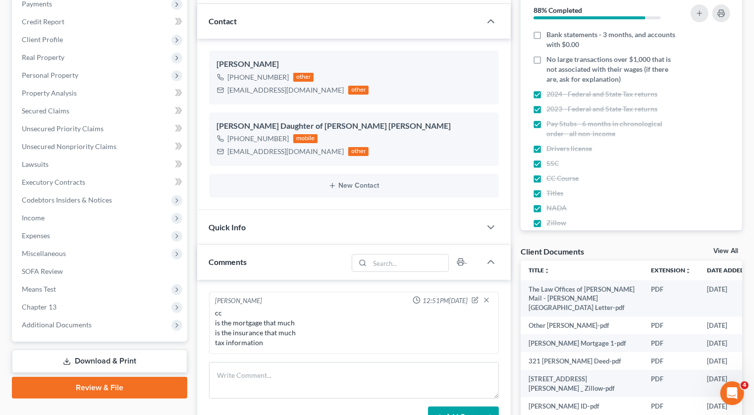
scroll to position [144, 0]
click at [72, 298] on span "Chapter 13" at bounding box center [100, 307] width 173 height 18
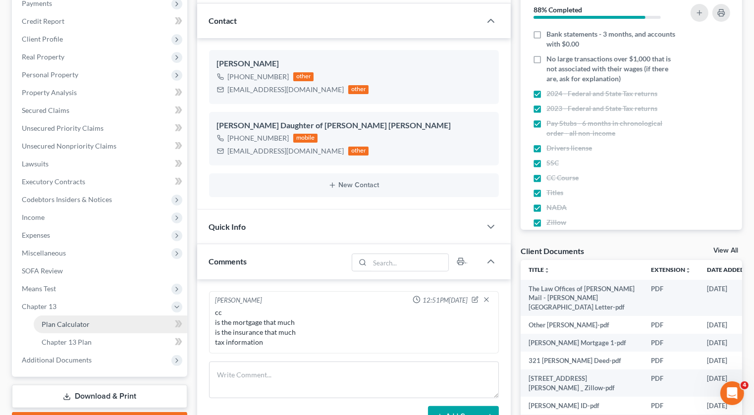
click at [68, 320] on span "Plan Calculator" at bounding box center [66, 324] width 48 height 8
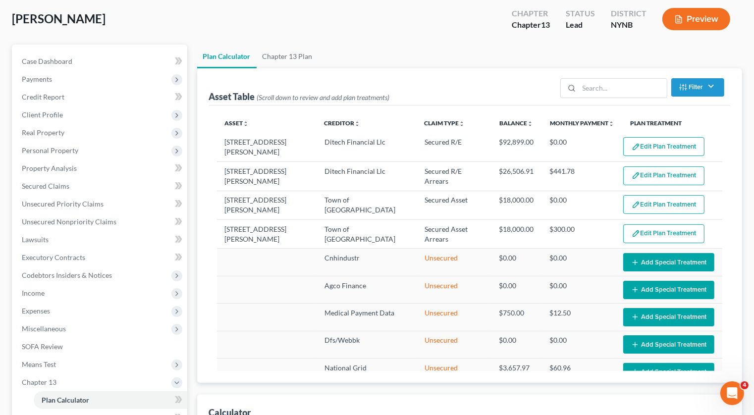
select select "59"
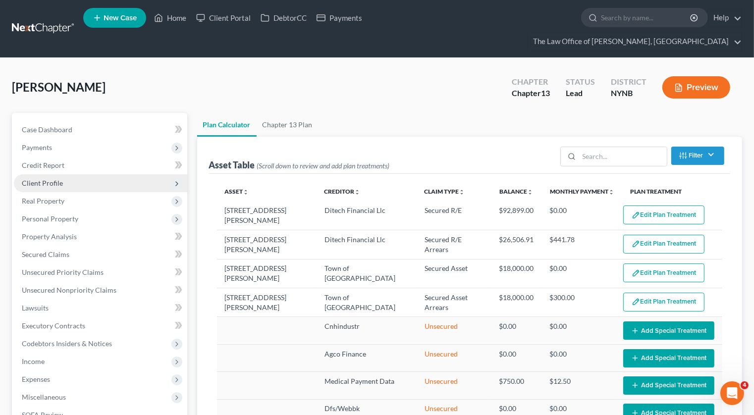
click at [58, 179] on span "Client Profile" at bounding box center [42, 183] width 41 height 8
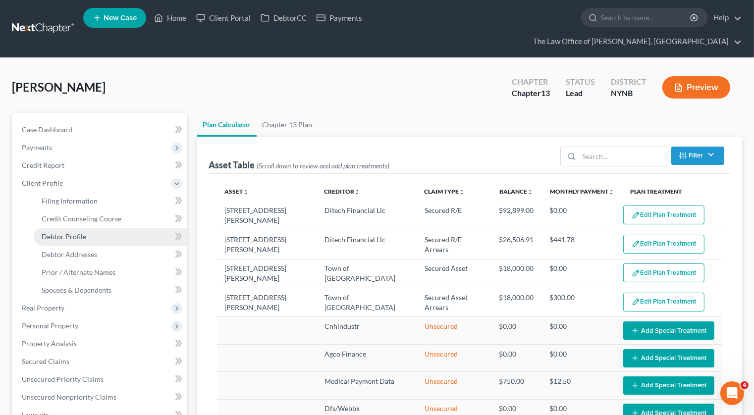
click at [72, 232] on span "Debtor Profile" at bounding box center [64, 236] width 45 height 8
select select "0"
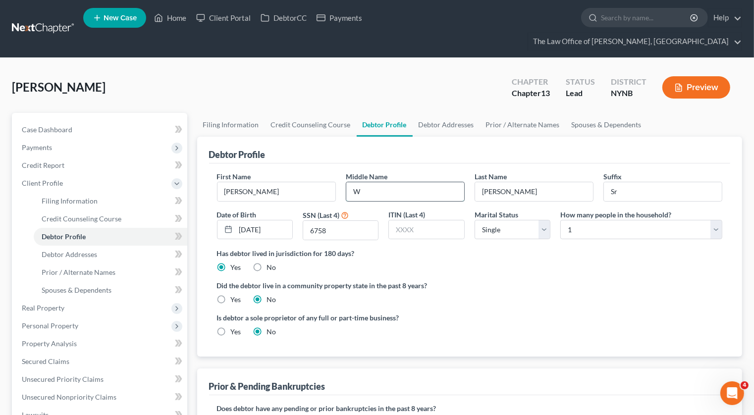
click at [365, 182] on input "W" at bounding box center [405, 191] width 118 height 19
type input "W."
click at [314, 291] on ng-include "First Name [PERSON_NAME] Middle Name W. Last Name [PERSON_NAME] Date of Birth […" at bounding box center [469, 257] width 505 height 173
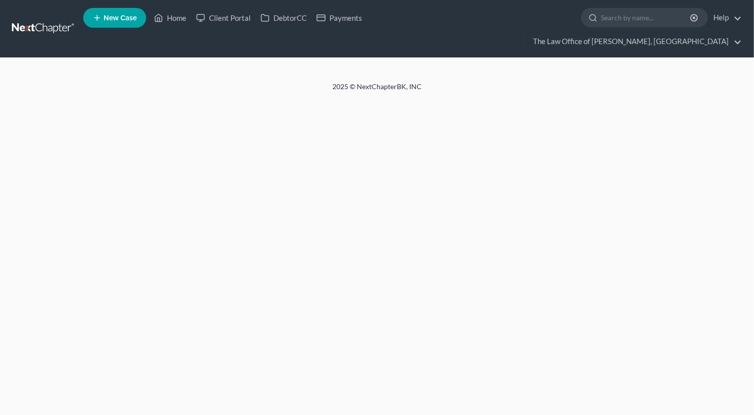
select select "0"
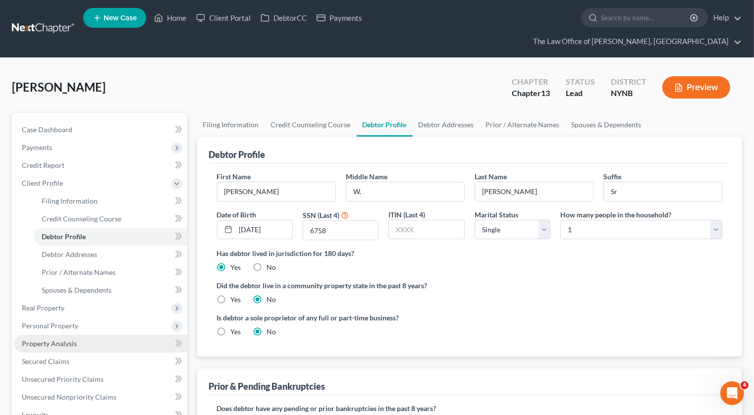
click at [52, 339] on span "Property Analysis" at bounding box center [49, 343] width 55 height 8
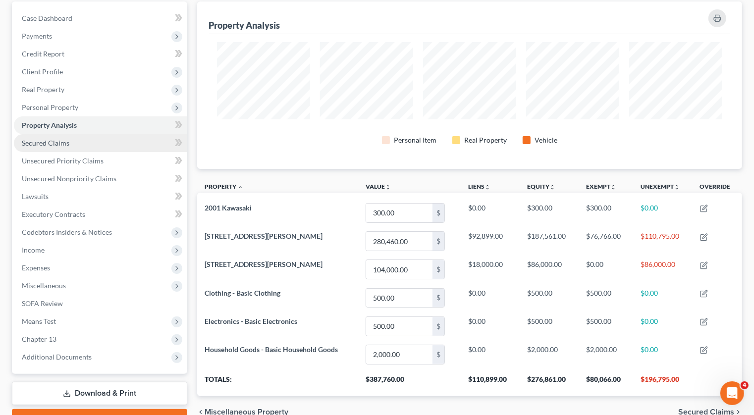
scroll to position [146, 0]
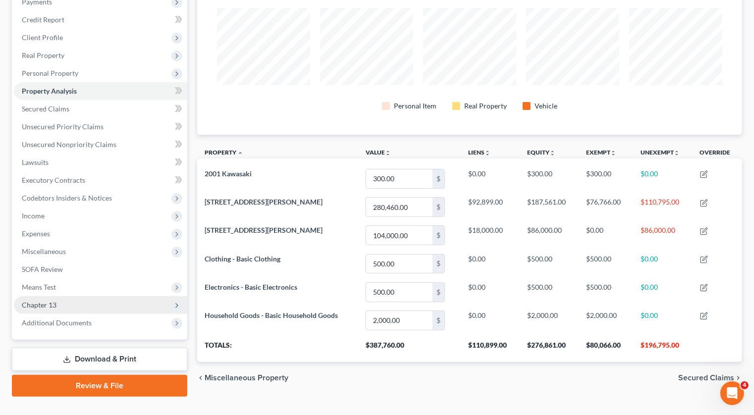
click at [63, 296] on span "Chapter 13" at bounding box center [100, 305] width 173 height 18
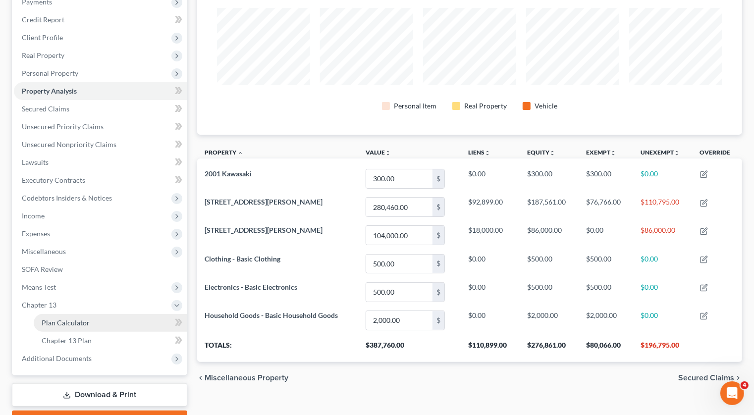
click at [63, 314] on link "Plan Calculator" at bounding box center [110, 323] width 153 height 18
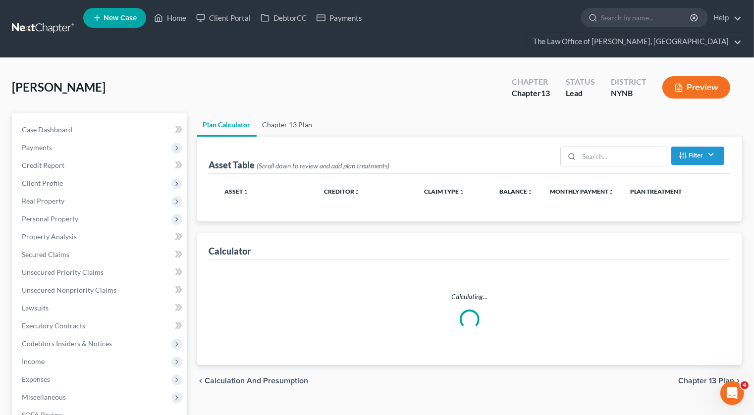
select select "59"
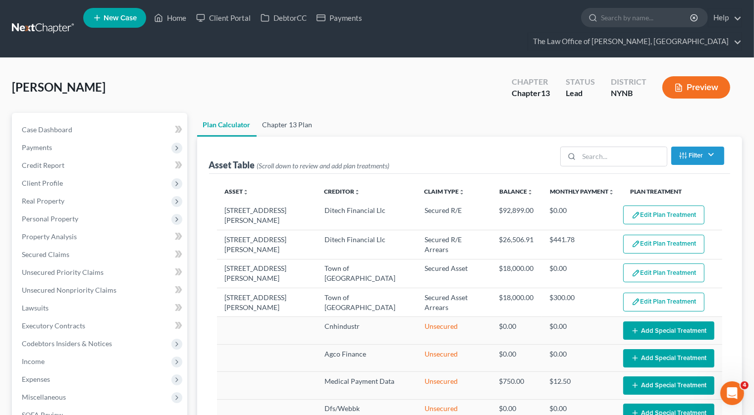
select select "59"
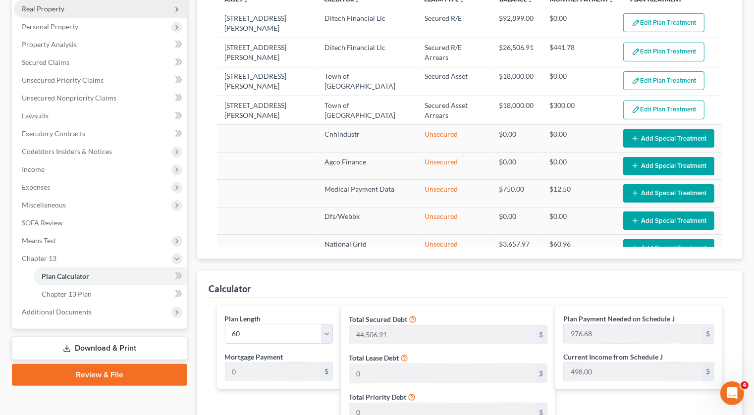
scroll to position [219, 0]
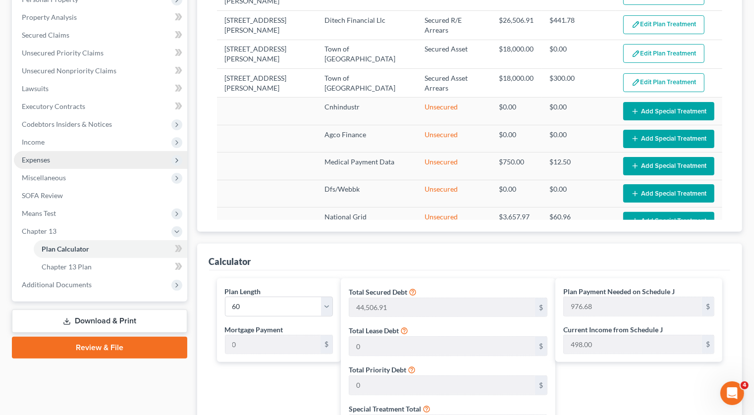
click at [68, 151] on span "Expenses" at bounding box center [100, 160] width 173 height 18
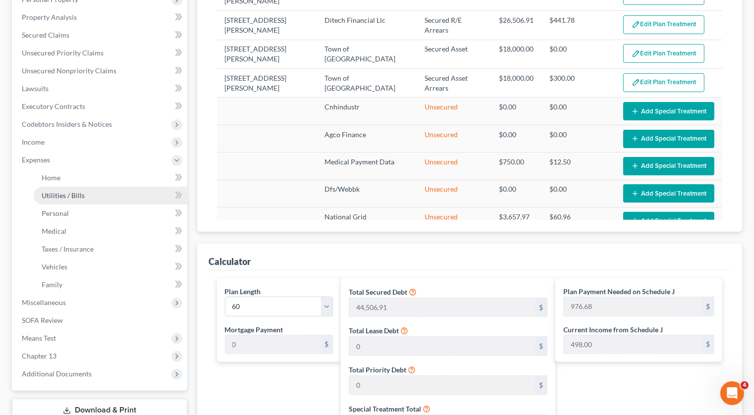
click at [59, 187] on link "Utilities / Bills" at bounding box center [110, 196] width 153 height 18
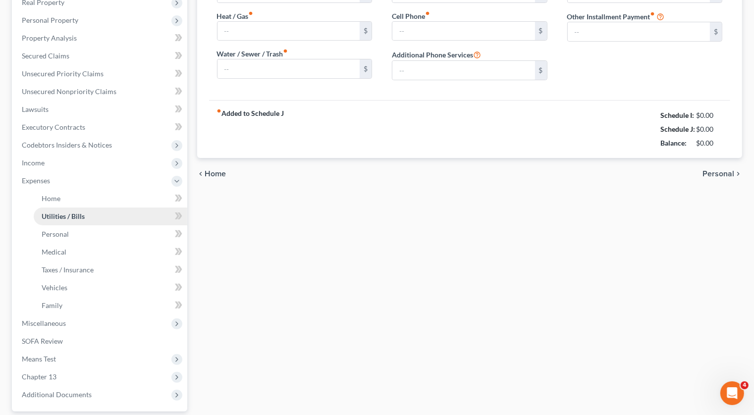
type input "130.00"
type input "75.00"
type input "0.00"
type input "60.00"
type input "65.00"
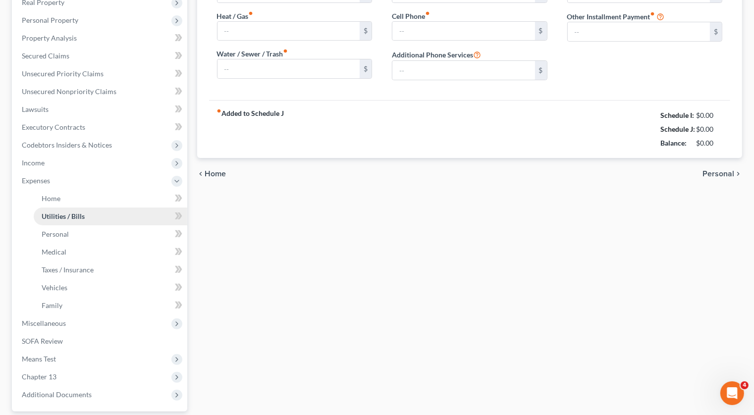
type input "0.00"
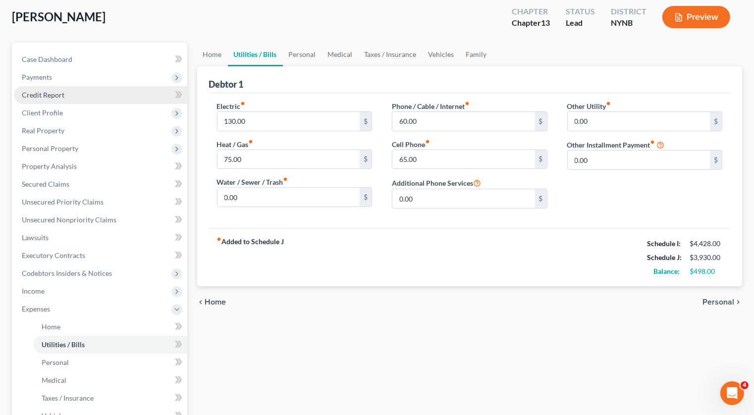
scroll to position [270, 0]
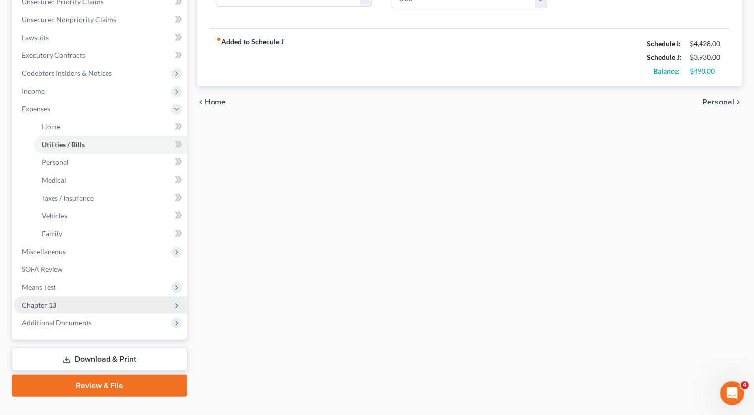
click at [68, 296] on span "Chapter 13" at bounding box center [100, 305] width 173 height 18
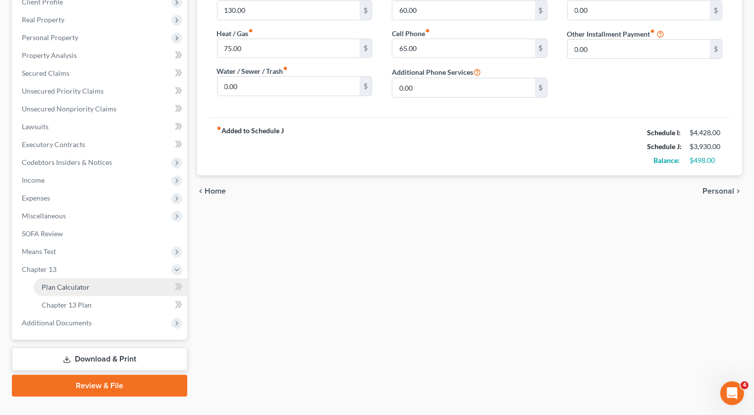
click at [78, 278] on link "Plan Calculator" at bounding box center [110, 287] width 153 height 18
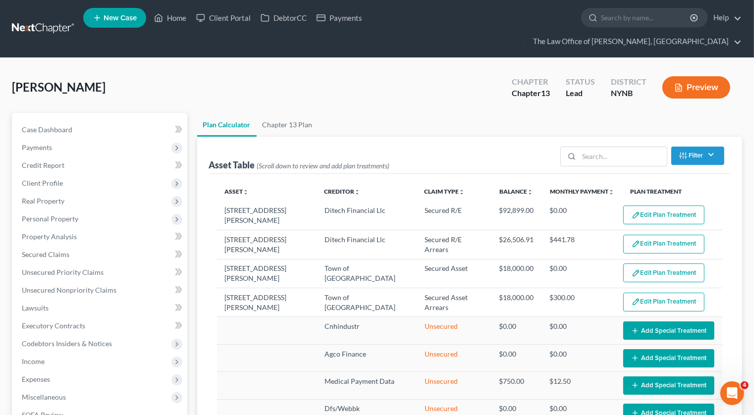
select select "59"
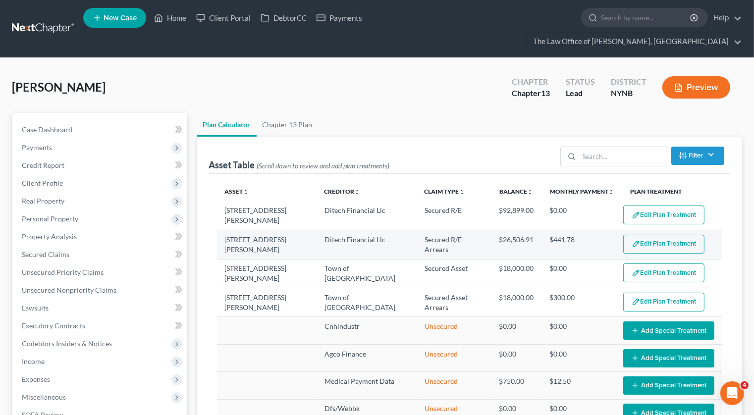
click at [630, 235] on button "Edit Plan Treatment" at bounding box center [663, 244] width 81 height 19
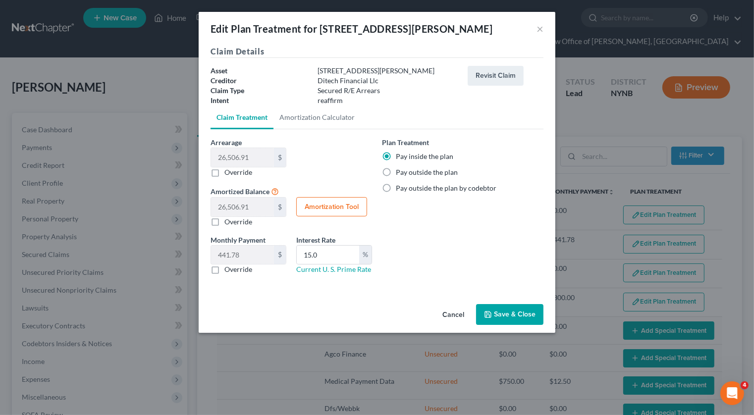
click at [396, 171] on label "Pay outside the plan" at bounding box center [427, 172] width 62 height 10
click at [400, 171] on input "Pay outside the plan" at bounding box center [403, 170] width 6 height 6
radio input "true"
click at [224, 270] on label "Override" at bounding box center [238, 269] width 28 height 10
click at [228, 270] on input "Override" at bounding box center [231, 267] width 6 height 6
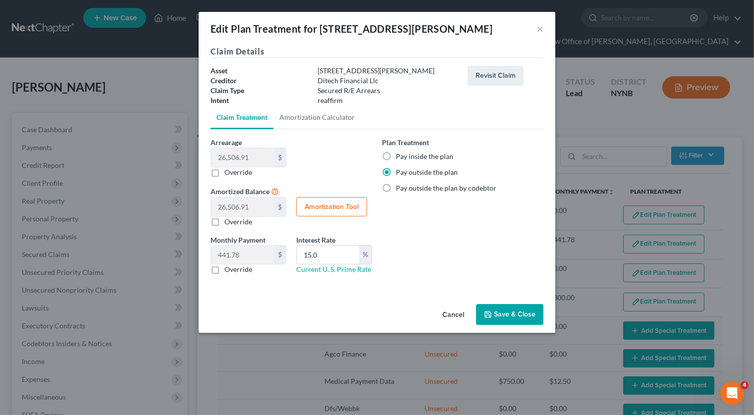
checkbox input "true"
click at [515, 319] on button "Save & Close" at bounding box center [509, 314] width 67 height 21
select select "59"
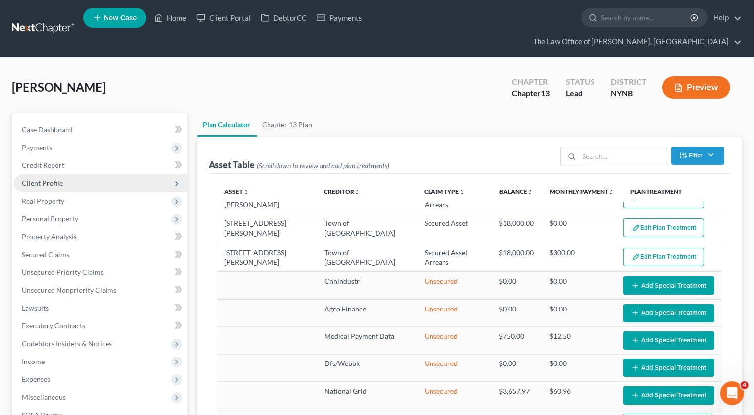
click at [99, 174] on span "Client Profile" at bounding box center [100, 183] width 173 height 18
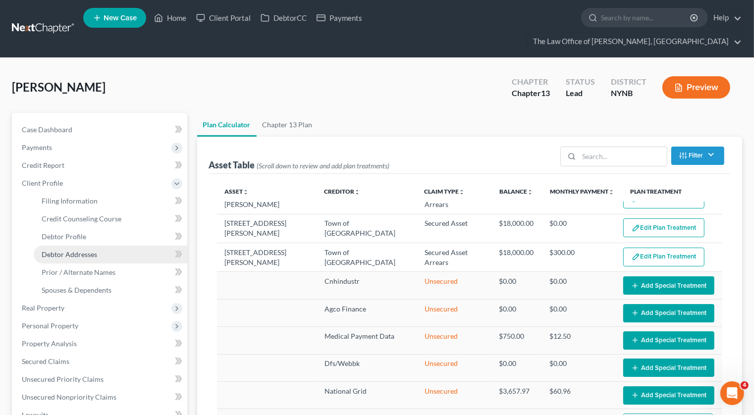
click at [73, 250] on span "Debtor Addresses" at bounding box center [69, 254] width 55 height 8
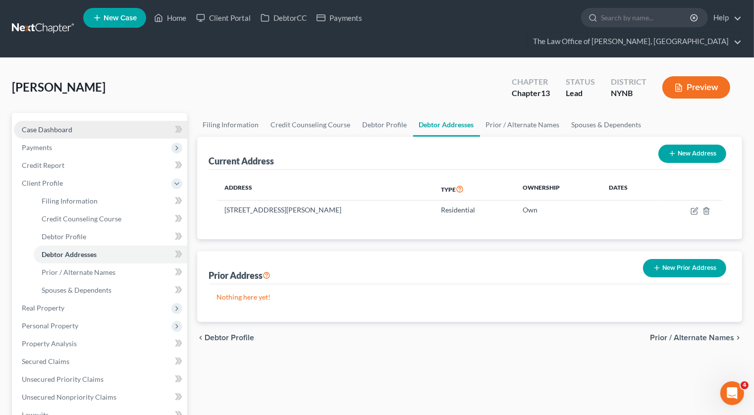
click at [67, 125] on span "Case Dashboard" at bounding box center [47, 129] width 51 height 8
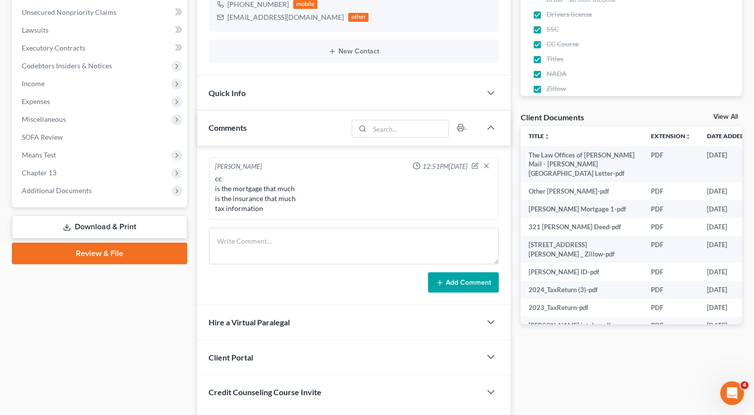
scroll to position [323, 0]
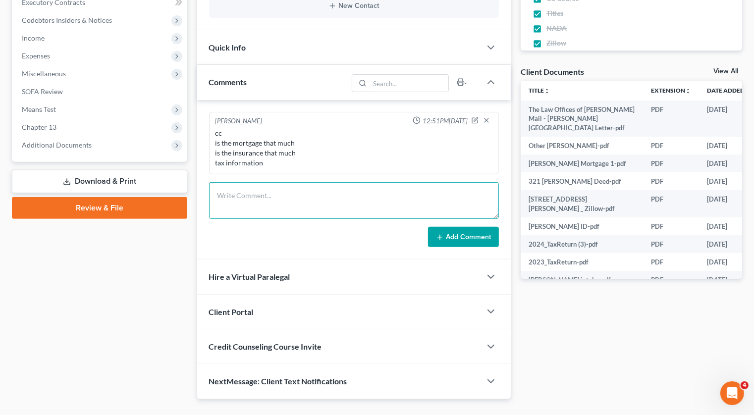
click at [235, 186] on textarea at bounding box center [354, 200] width 290 height 37
type textarea "correct file"
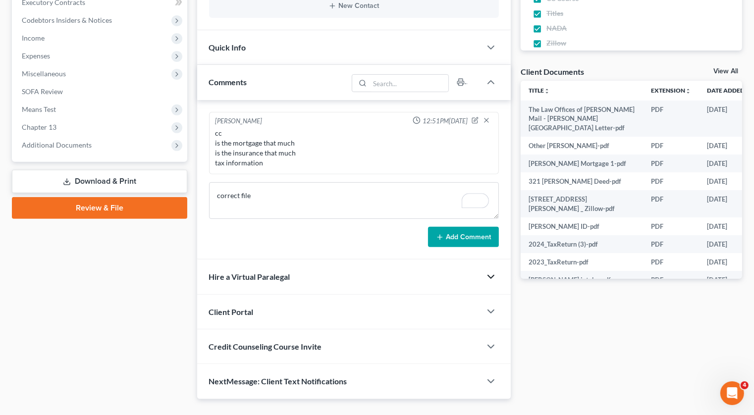
click at [493, 271] on icon "button" at bounding box center [491, 277] width 12 height 12
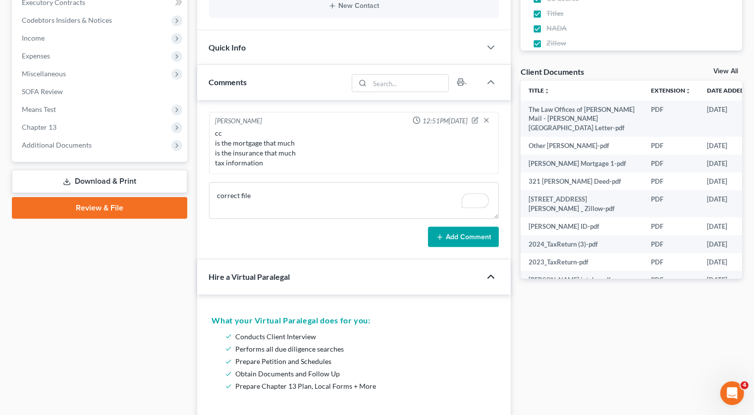
click at [472, 227] on button "Add Comment" at bounding box center [463, 237] width 71 height 21
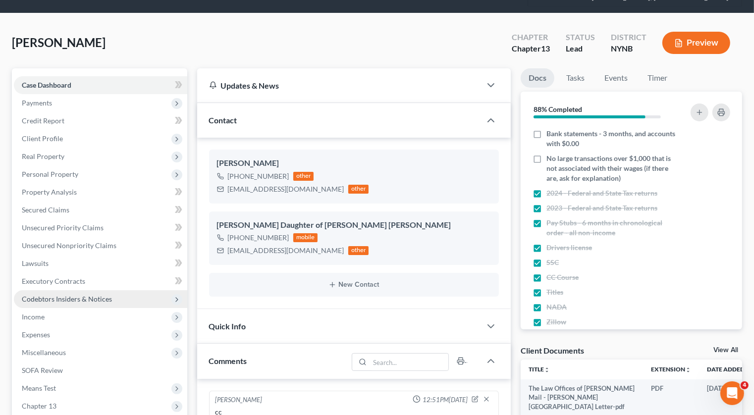
scroll to position [0, 0]
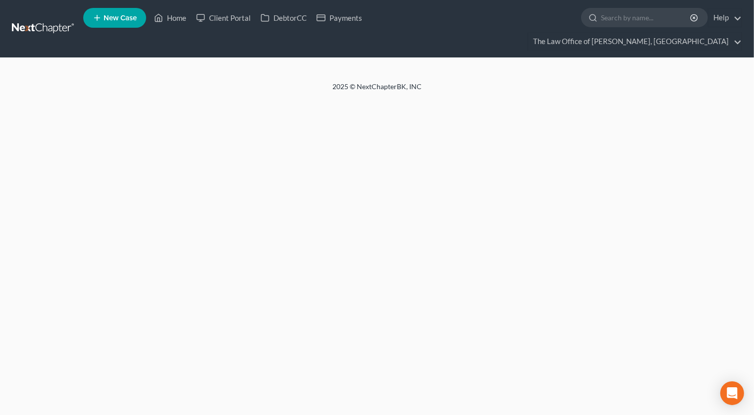
select select "1"
select select "0"
select select "3"
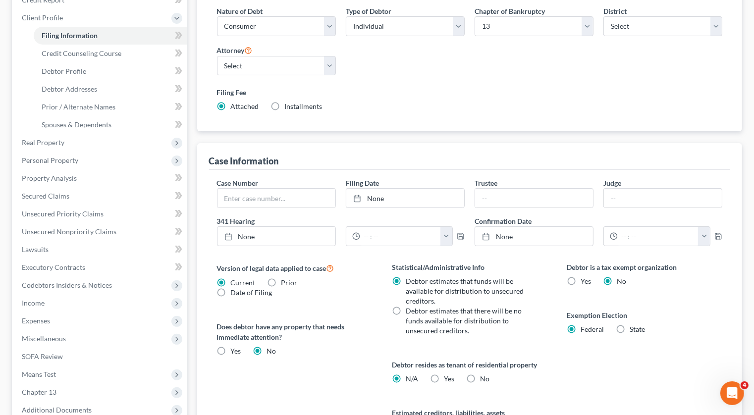
scroll to position [180, 0]
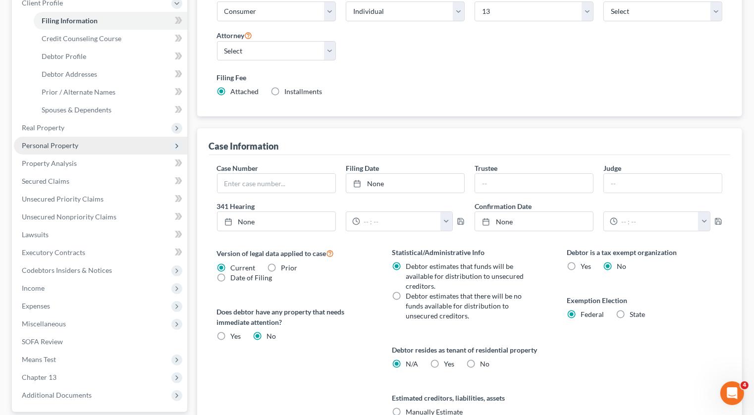
click at [42, 141] on span "Personal Property" at bounding box center [50, 145] width 56 height 8
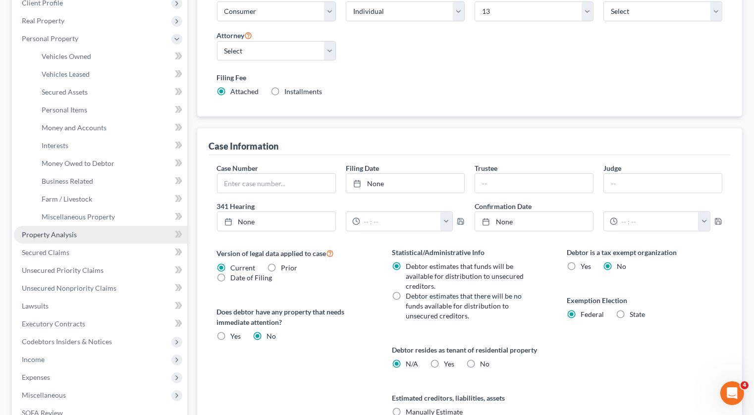
click at [53, 230] on span "Property Analysis" at bounding box center [49, 234] width 55 height 8
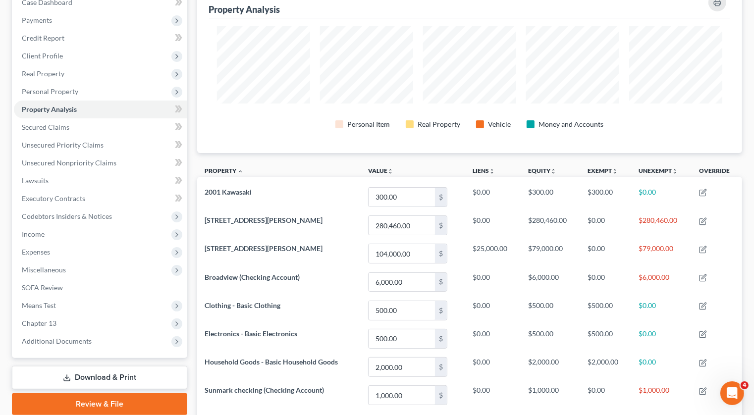
scroll to position [130, 0]
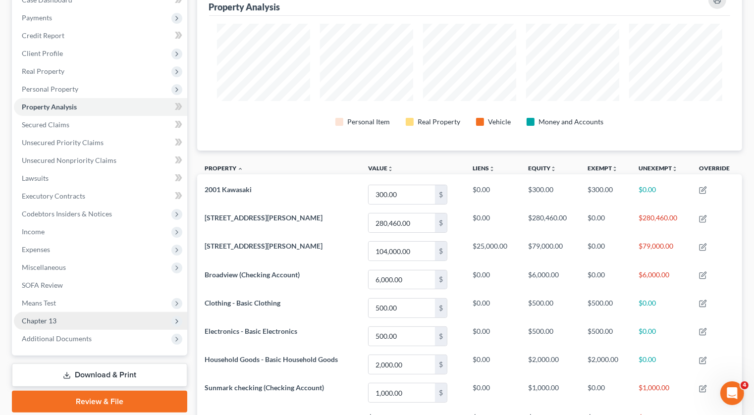
click at [120, 312] on span "Chapter 13" at bounding box center [100, 321] width 173 height 18
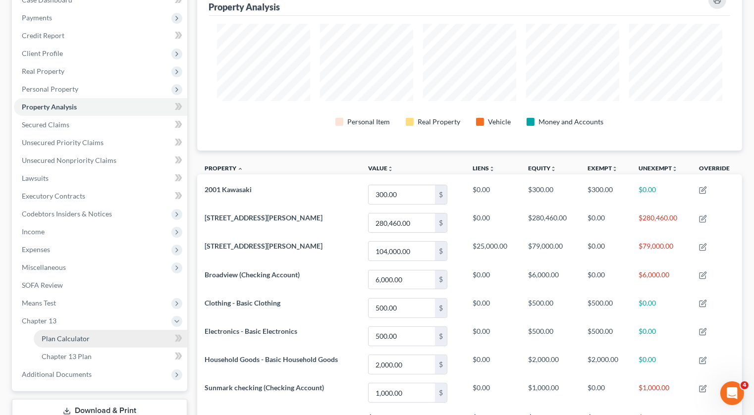
click at [117, 330] on link "Plan Calculator" at bounding box center [110, 339] width 153 height 18
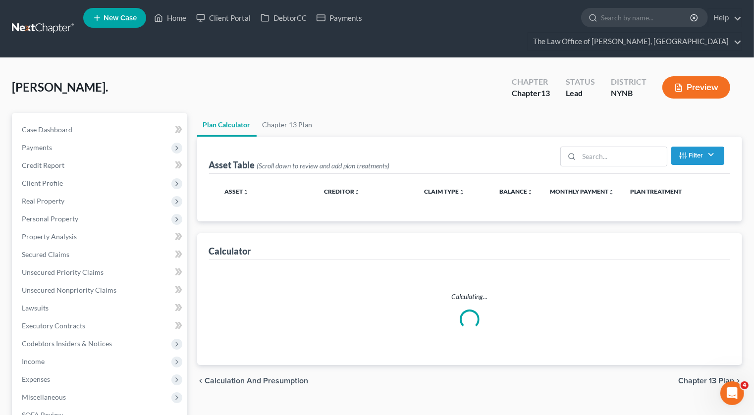
select select "59"
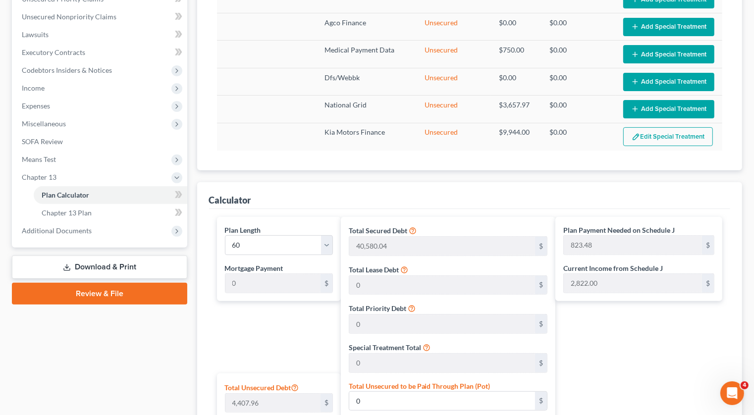
scroll to position [275, 0]
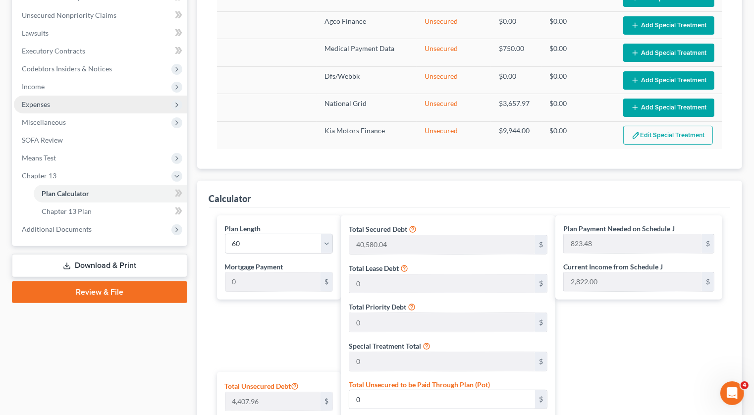
click at [64, 96] on span "Expenses" at bounding box center [100, 105] width 173 height 18
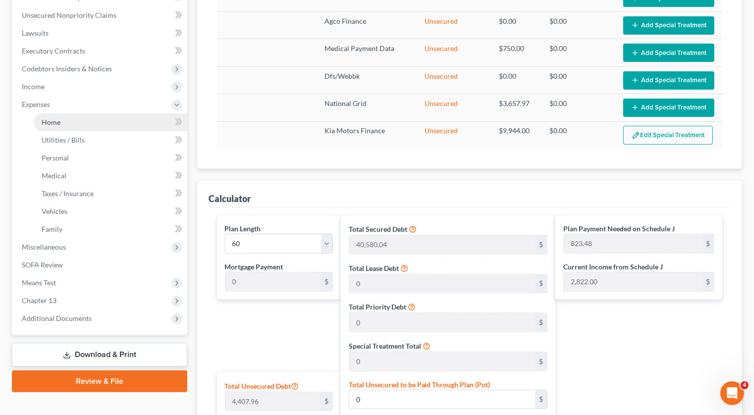
click at [59, 113] on link "Home" at bounding box center [110, 122] width 153 height 18
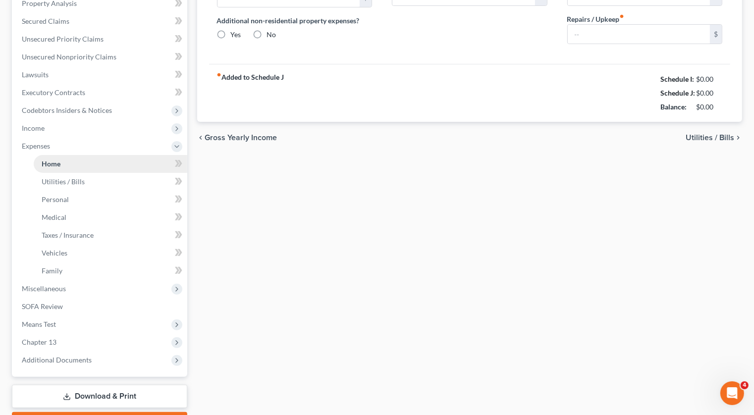
type input "0.00"
radio input "true"
type input "326.00"
type input "0.00"
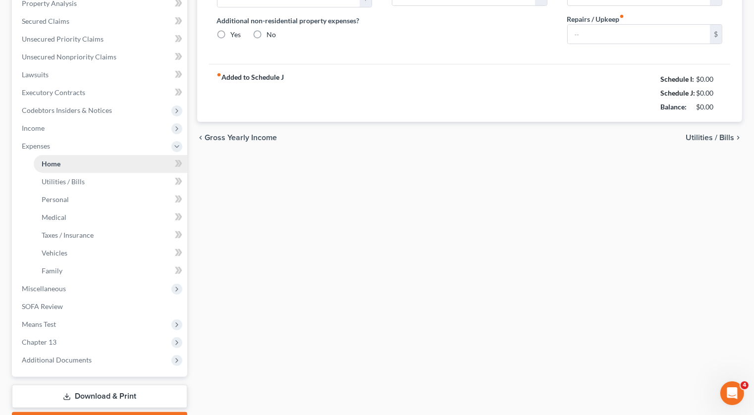
type input "0.00"
type input "100.00"
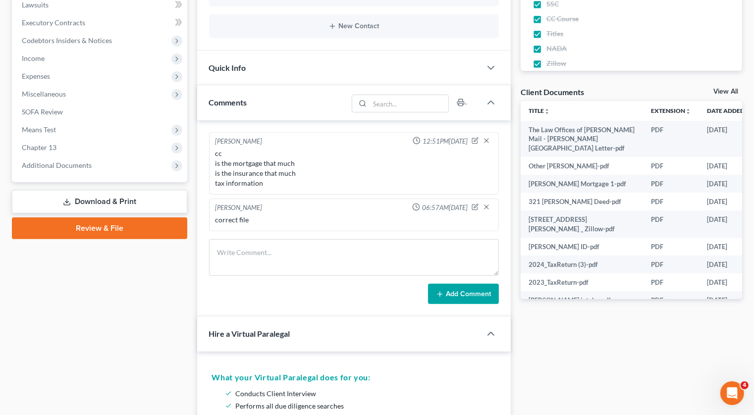
scroll to position [332, 0]
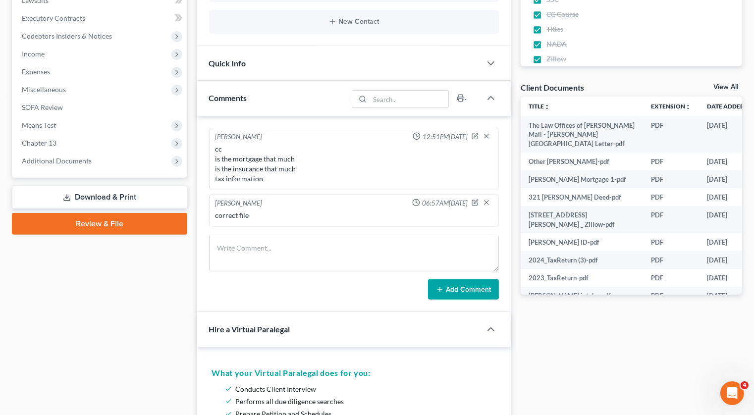
click at [109, 213] on link "Review & File" at bounding box center [99, 224] width 175 height 22
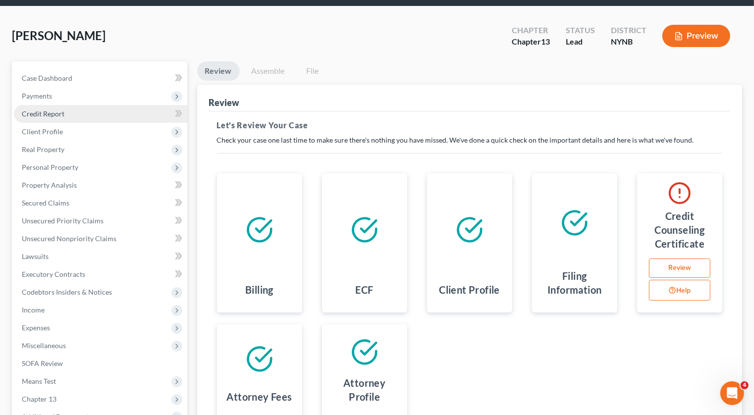
scroll to position [146, 0]
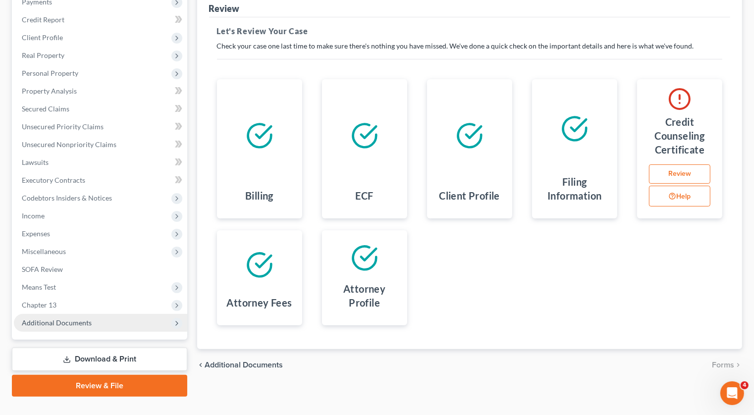
click at [75, 318] on span "Additional Documents" at bounding box center [57, 322] width 70 height 8
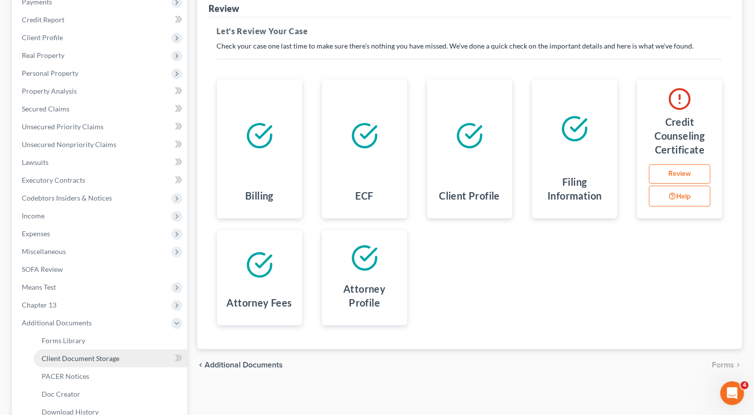
click at [77, 350] on link "Client Document Storage" at bounding box center [110, 359] width 153 height 18
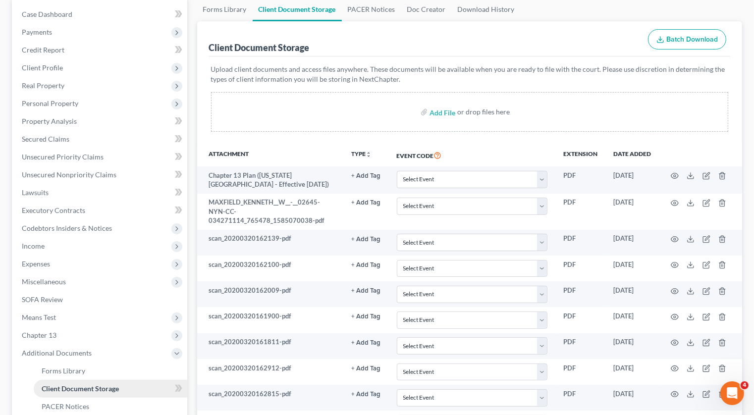
scroll to position [118, 0]
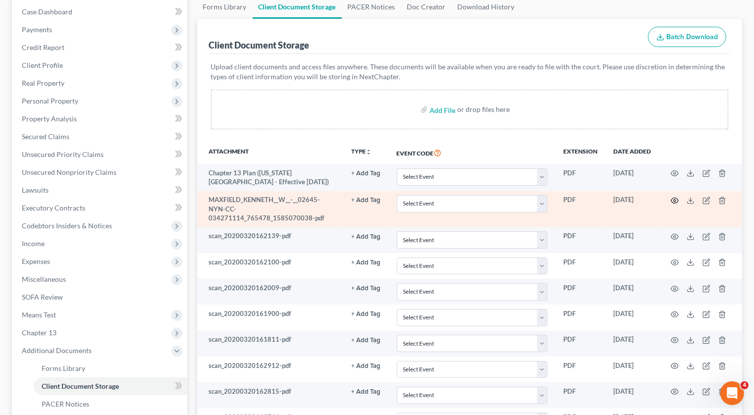
click at [674, 200] on circle "button" at bounding box center [674, 201] width 2 height 2
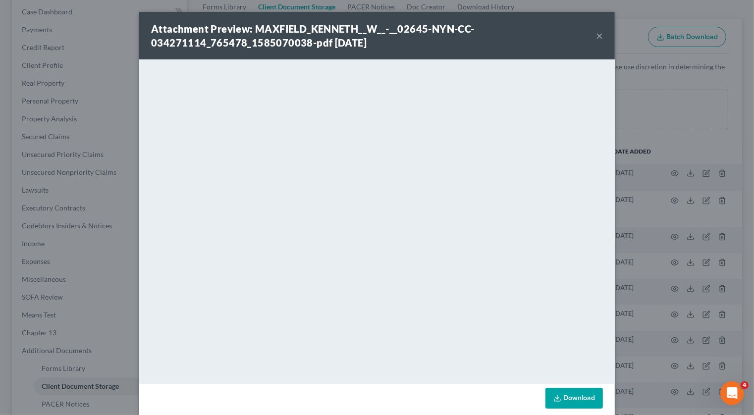
click at [598, 35] on button "×" at bounding box center [599, 36] width 7 height 12
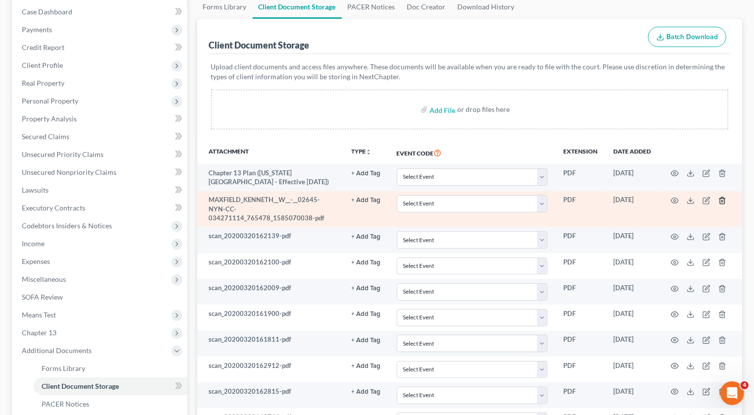
click at [723, 197] on icon "button" at bounding box center [722, 201] width 8 height 8
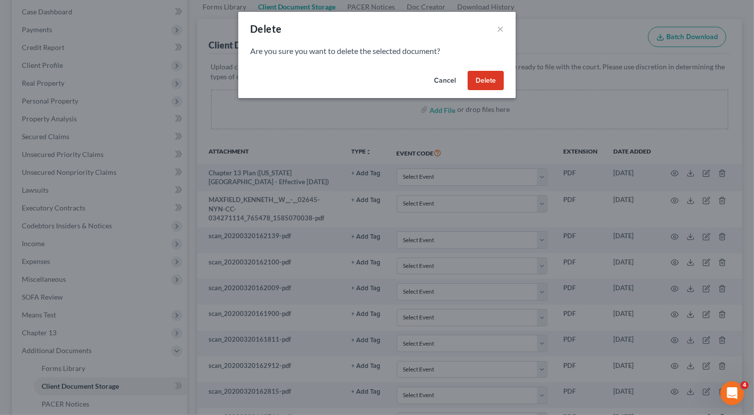
click at [490, 79] on button "Delete" at bounding box center [485, 81] width 36 height 20
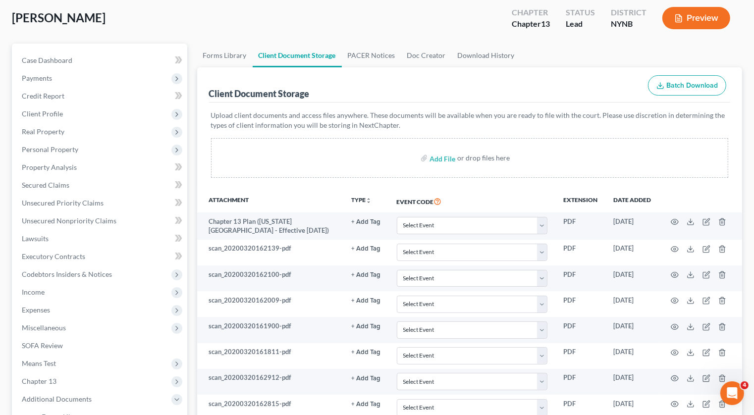
scroll to position [0, 0]
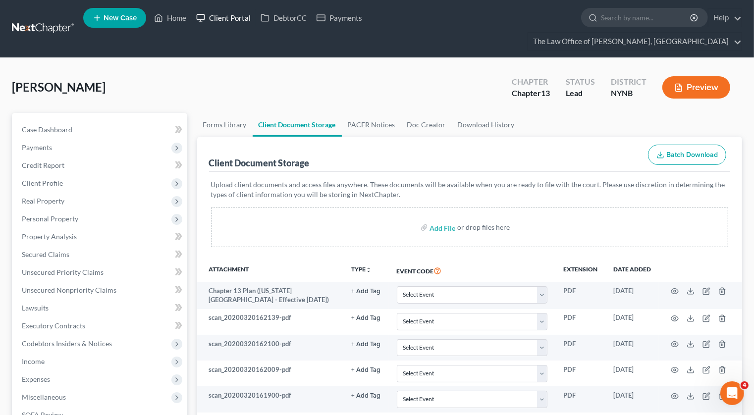
click at [241, 21] on link "Client Portal" at bounding box center [223, 18] width 64 height 18
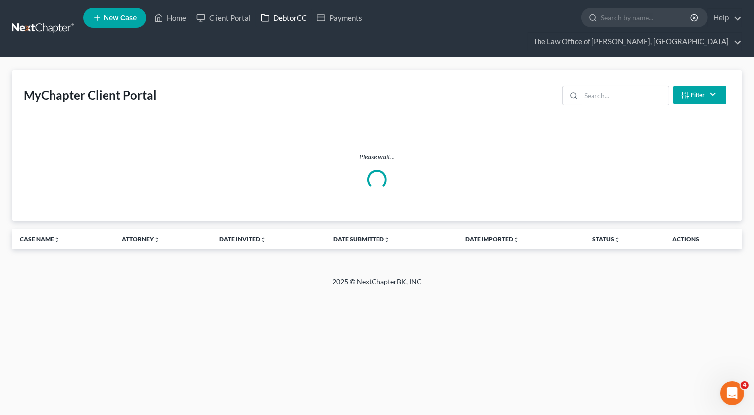
click at [280, 21] on link "DebtorCC" at bounding box center [283, 18] width 56 height 18
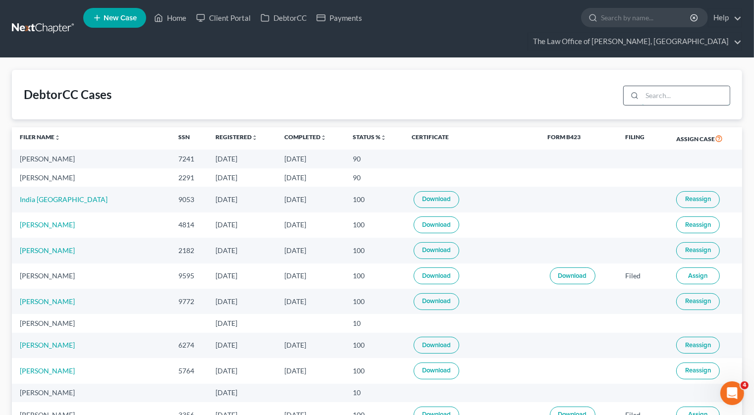
click at [666, 86] on input "search" at bounding box center [686, 95] width 88 height 19
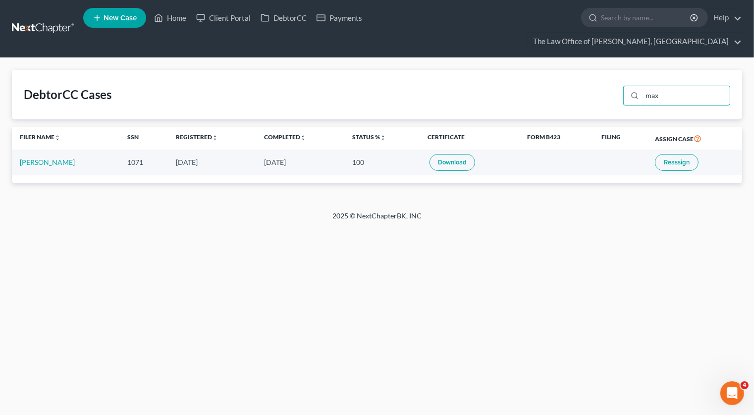
type input "max"
click at [173, 19] on link "Home" at bounding box center [170, 18] width 42 height 18
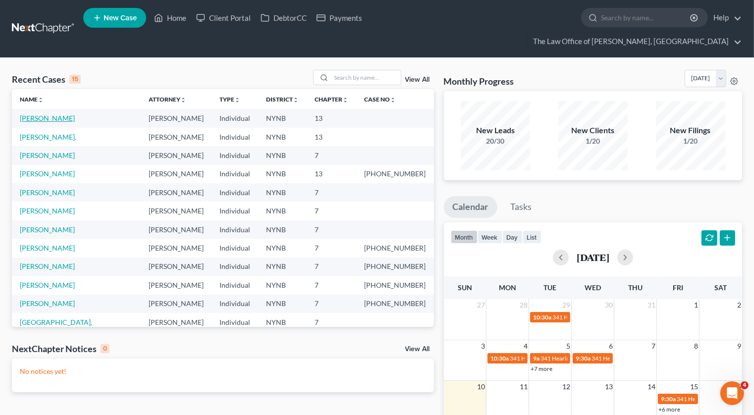
click at [64, 114] on link "[PERSON_NAME]" at bounding box center [47, 118] width 55 height 8
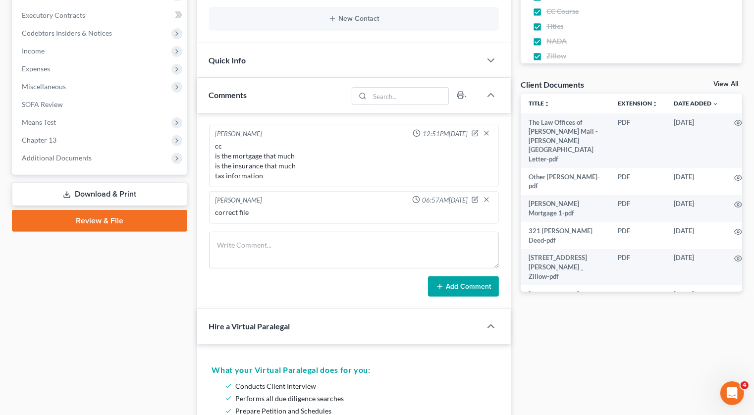
scroll to position [313, 0]
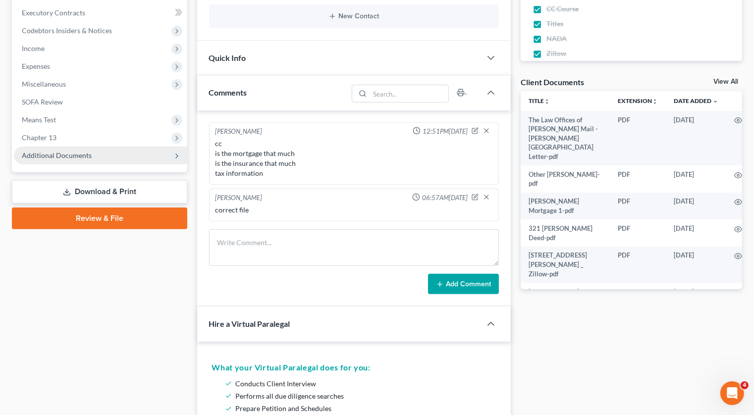
click at [108, 147] on span "Additional Documents" at bounding box center [100, 156] width 173 height 18
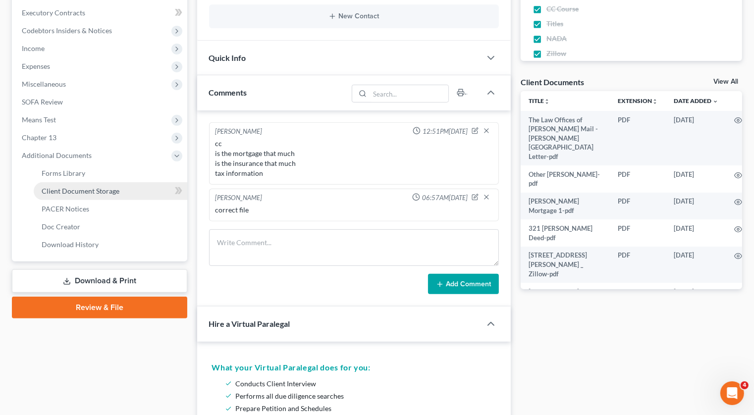
click at [97, 187] on span "Client Document Storage" at bounding box center [81, 191] width 78 height 8
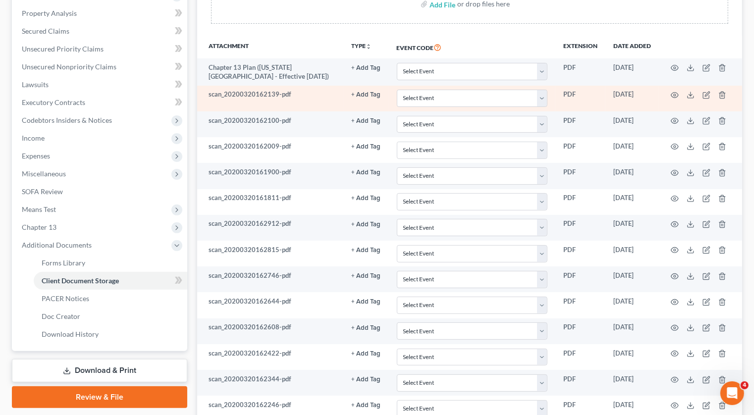
scroll to position [225, 0]
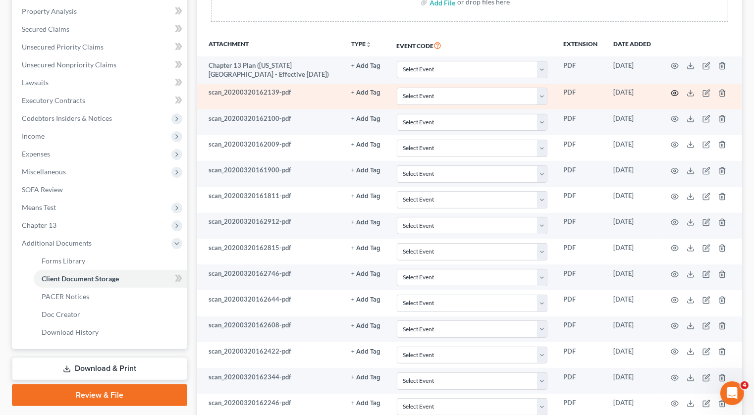
click at [675, 89] on icon "button" at bounding box center [674, 93] width 8 height 8
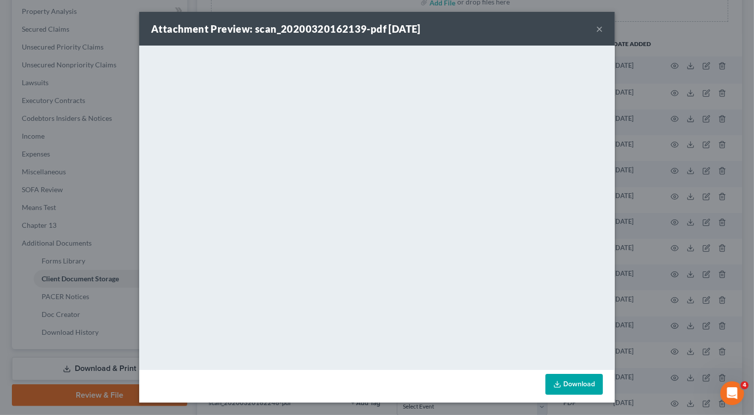
click at [600, 30] on button "×" at bounding box center [599, 29] width 7 height 12
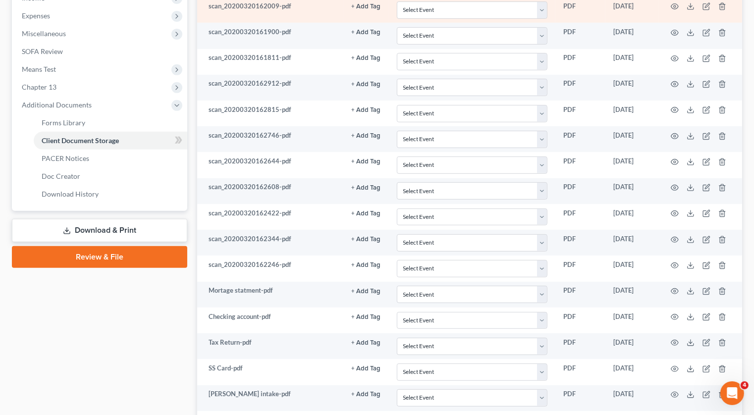
scroll to position [372, 0]
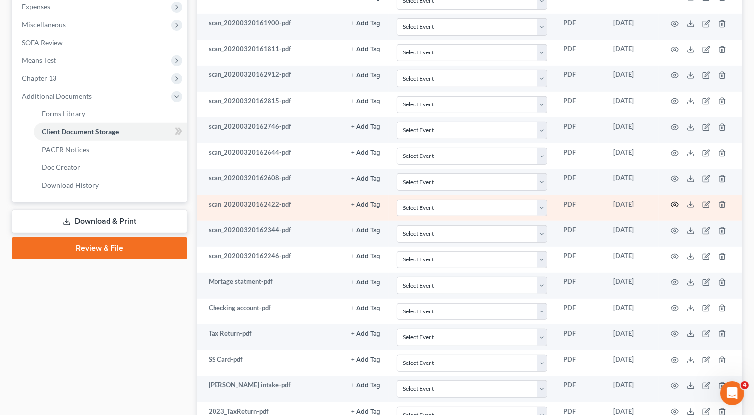
click at [676, 201] on icon "button" at bounding box center [674, 205] width 8 height 8
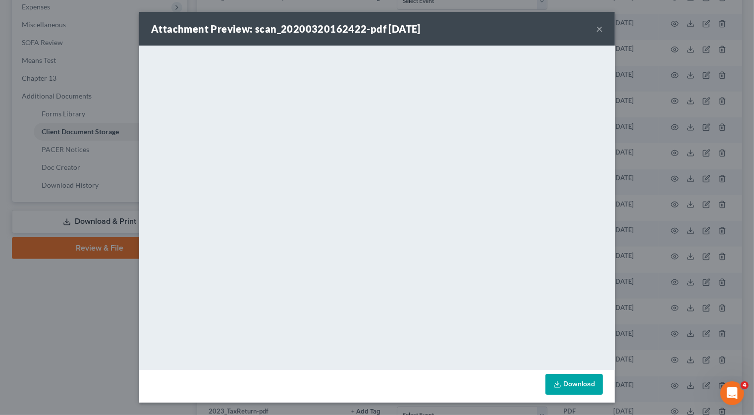
click at [597, 30] on button "×" at bounding box center [599, 29] width 7 height 12
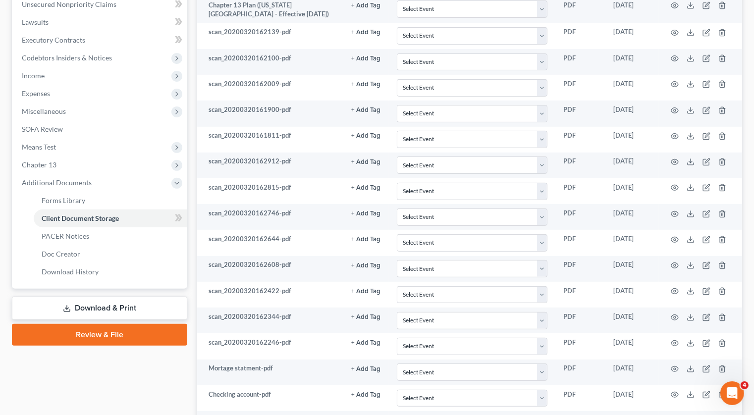
scroll to position [0, 0]
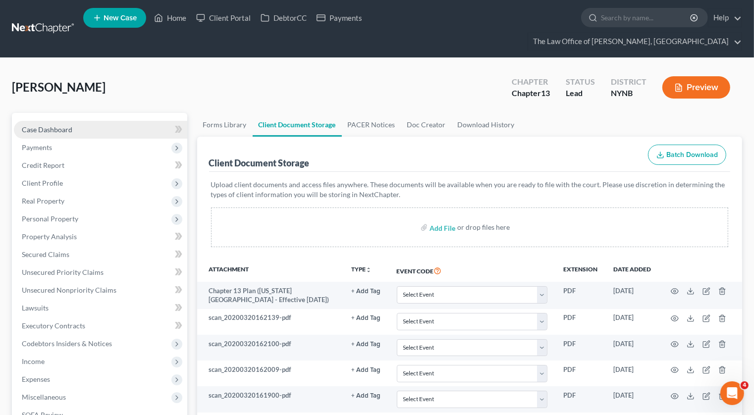
click at [92, 121] on link "Case Dashboard" at bounding box center [100, 130] width 173 height 18
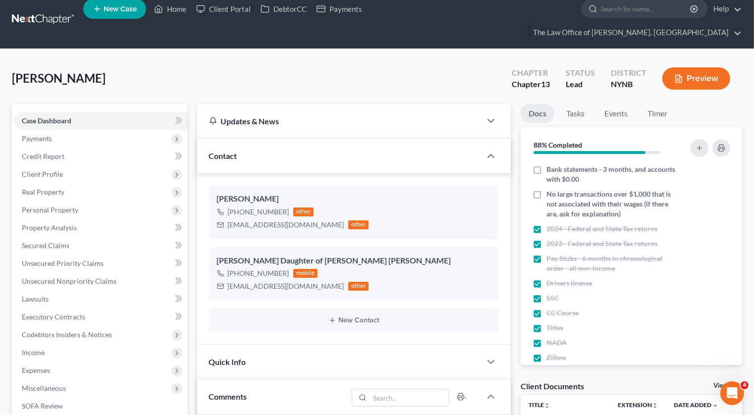
scroll to position [42, 0]
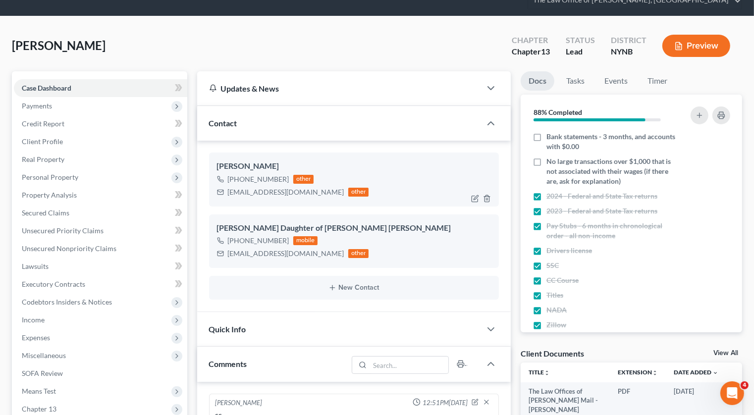
click at [270, 174] on div "[PHONE_NUMBER]" at bounding box center [258, 179] width 61 height 10
copy div "[PHONE_NUMBER]"
click at [266, 236] on div "[PHONE_NUMBER]" at bounding box center [258, 241] width 61 height 10
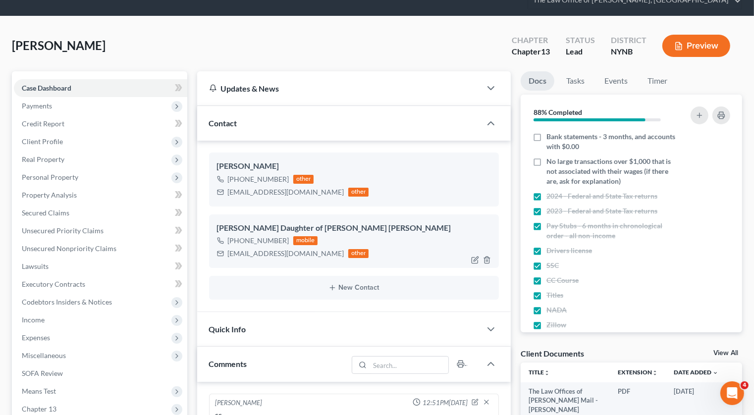
click at [266, 236] on div "[PHONE_NUMBER]" at bounding box center [258, 241] width 61 height 10
copy div "[PHONE_NUMBER]"
